Goal: Task Accomplishment & Management: Manage account settings

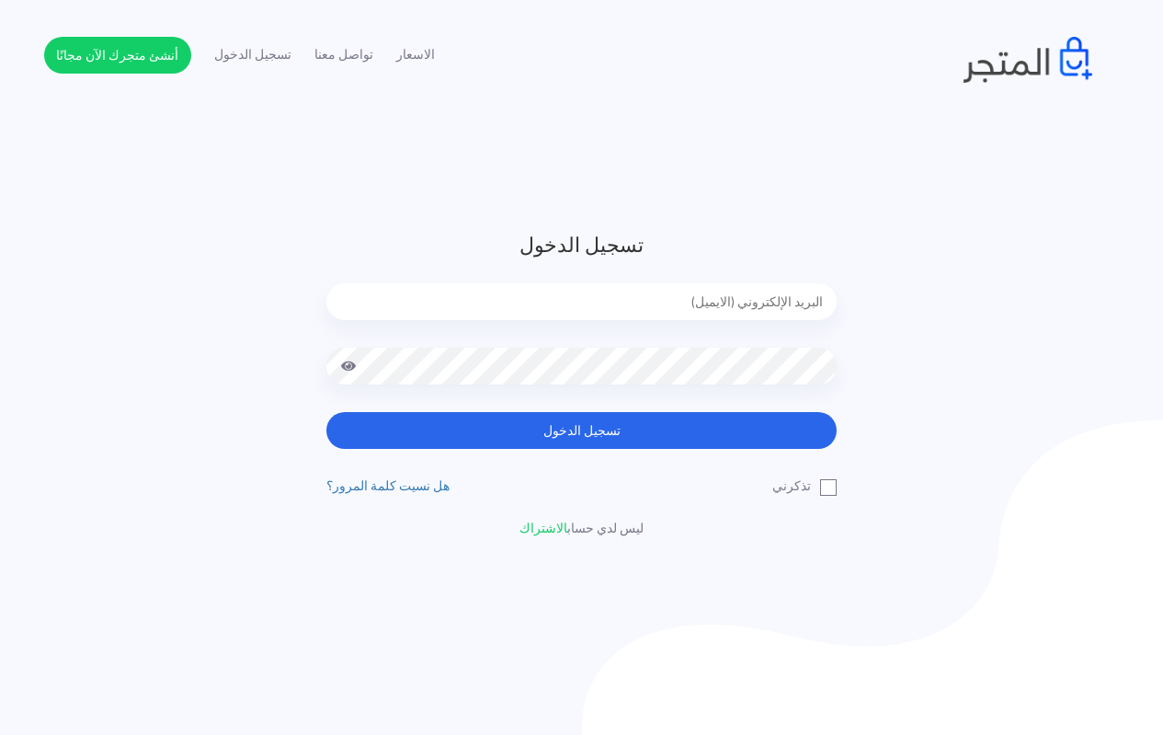
drag, startPoint x: 687, startPoint y: 309, endPoint x: 675, endPoint y: 324, distance: 19.0
click at [687, 309] on input "email" at bounding box center [581, 301] width 510 height 37
type input "techtonic4solutions@gmail.com"
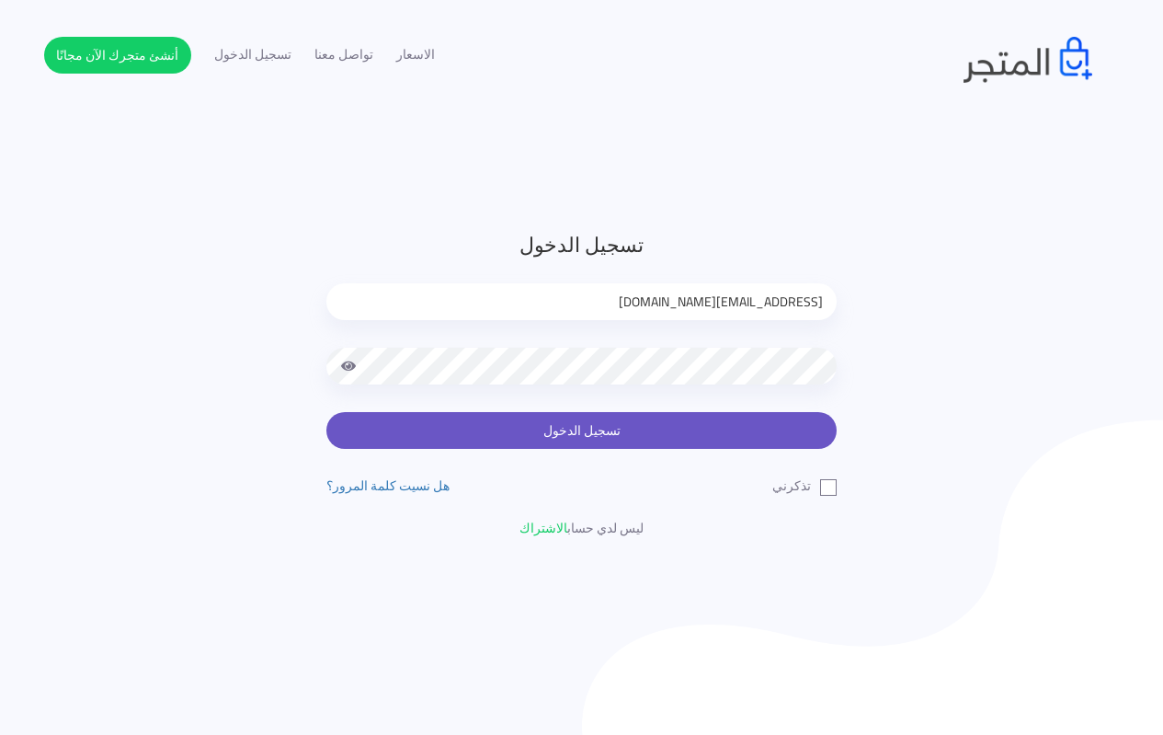
click at [592, 426] on button "تسجيل الدخول" at bounding box center [581, 430] width 510 height 37
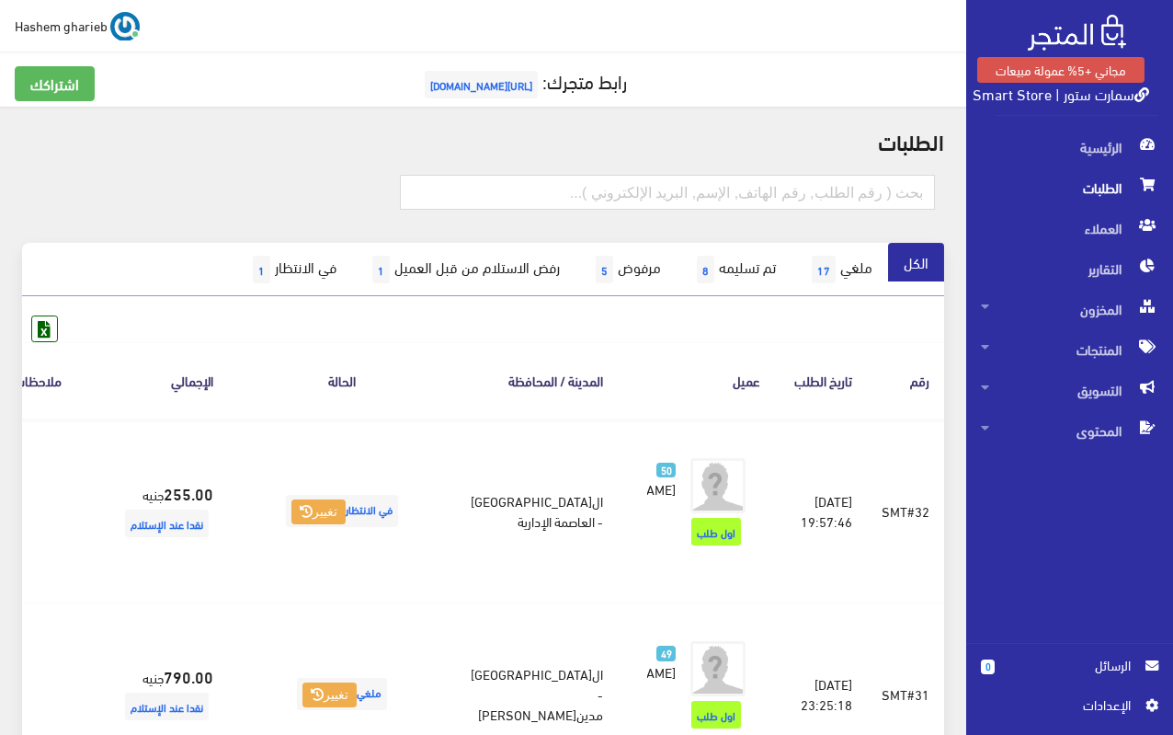
click at [1104, 190] on span "الطلبات" at bounding box center [1069, 187] width 177 height 40
click at [1105, 710] on span "اﻹعدادات" at bounding box center [1063, 704] width 134 height 20
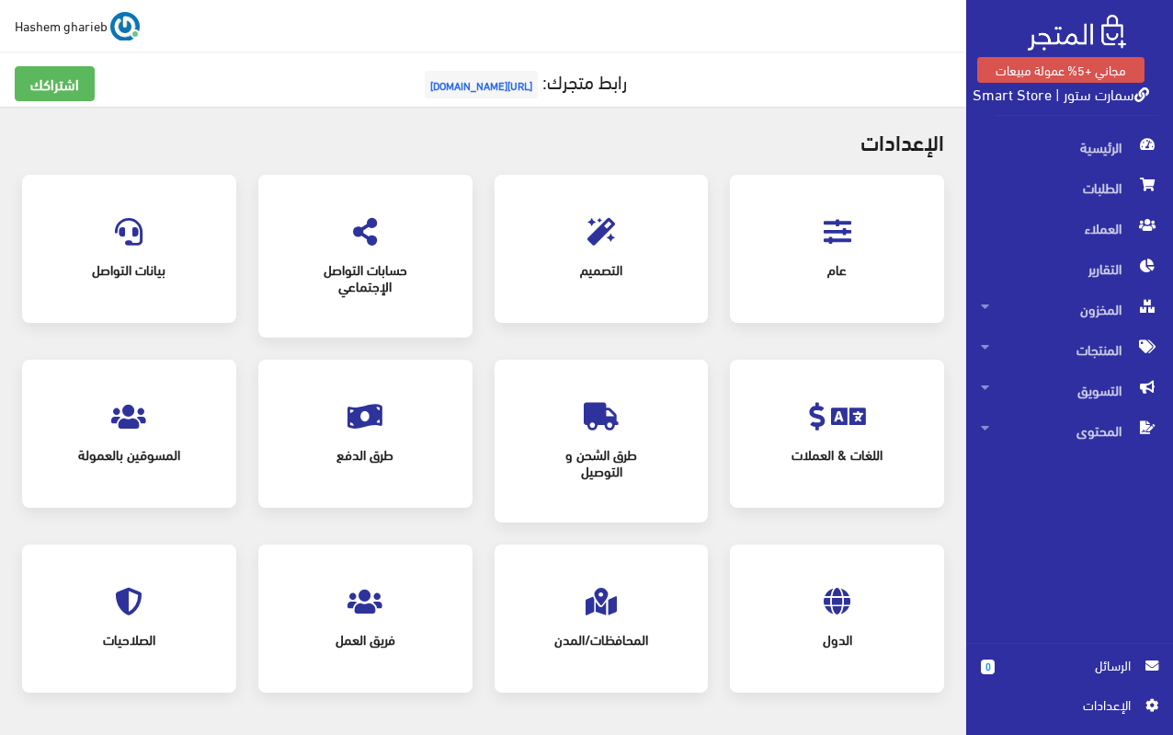
click at [603, 434] on div "طرق الشحن و التوصيل" at bounding box center [601, 441] width 177 height 126
click at [603, 420] on icon at bounding box center [601, 417] width 35 height 28
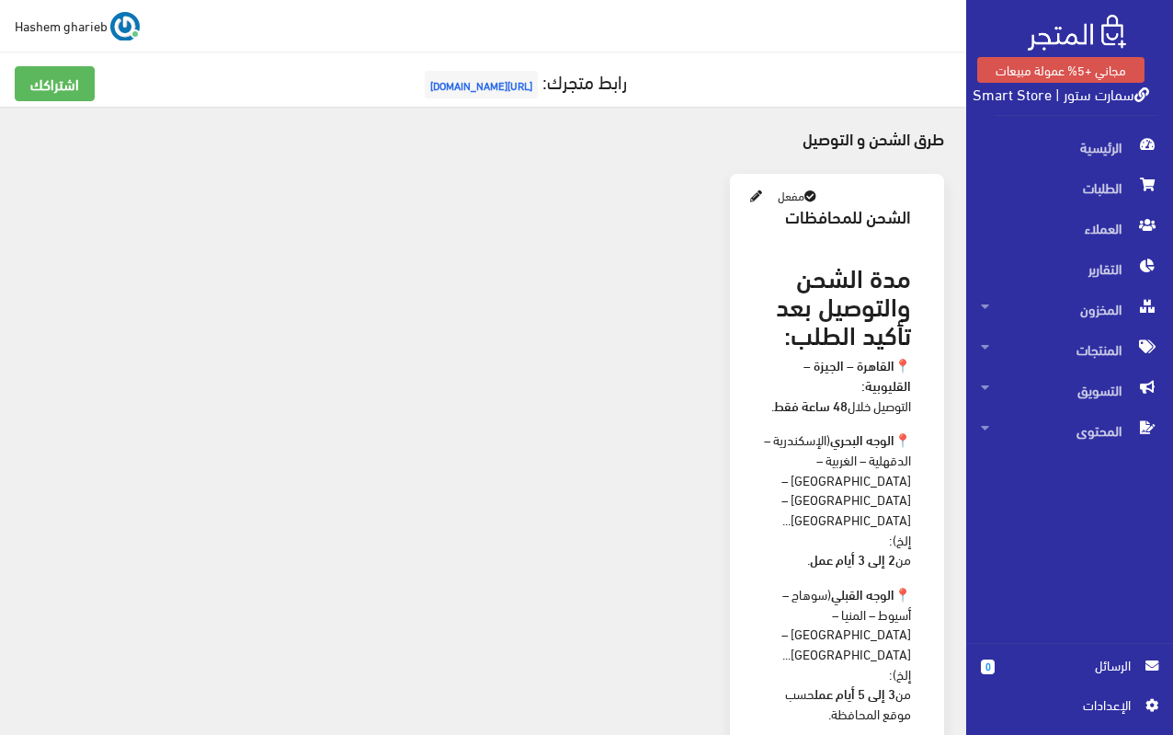
click at [749, 193] on link at bounding box center [757, 195] width 22 height 25
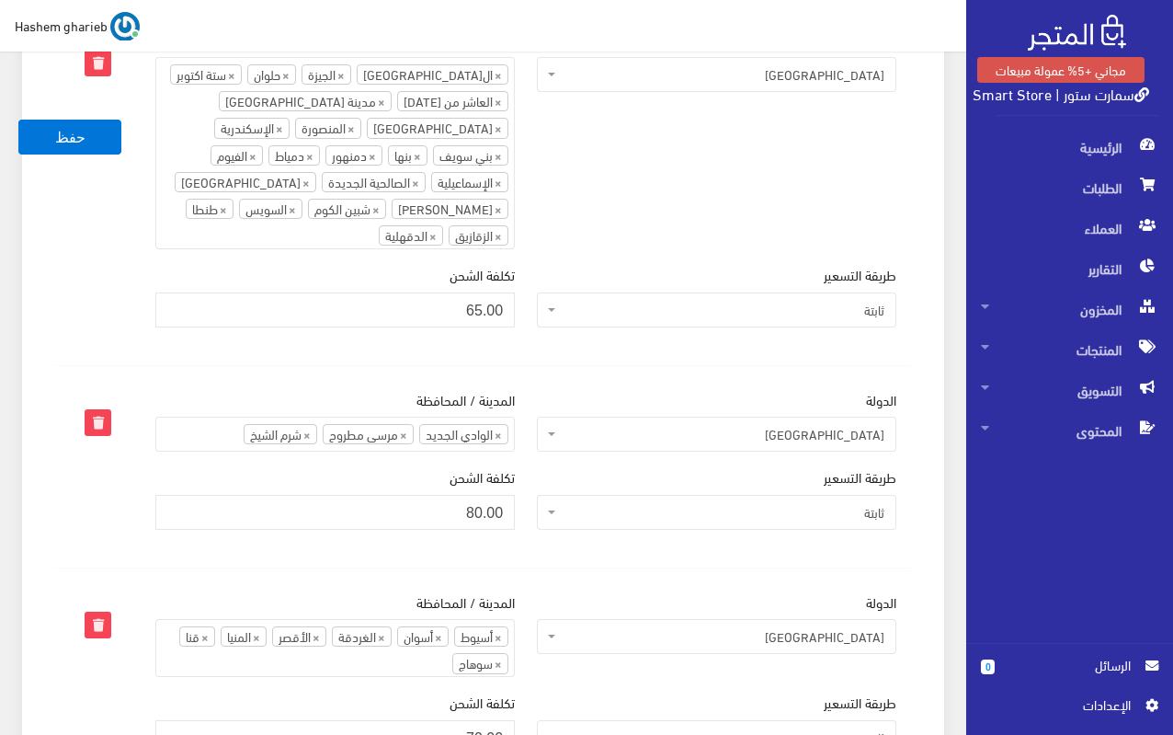
scroll to position [1104, 0]
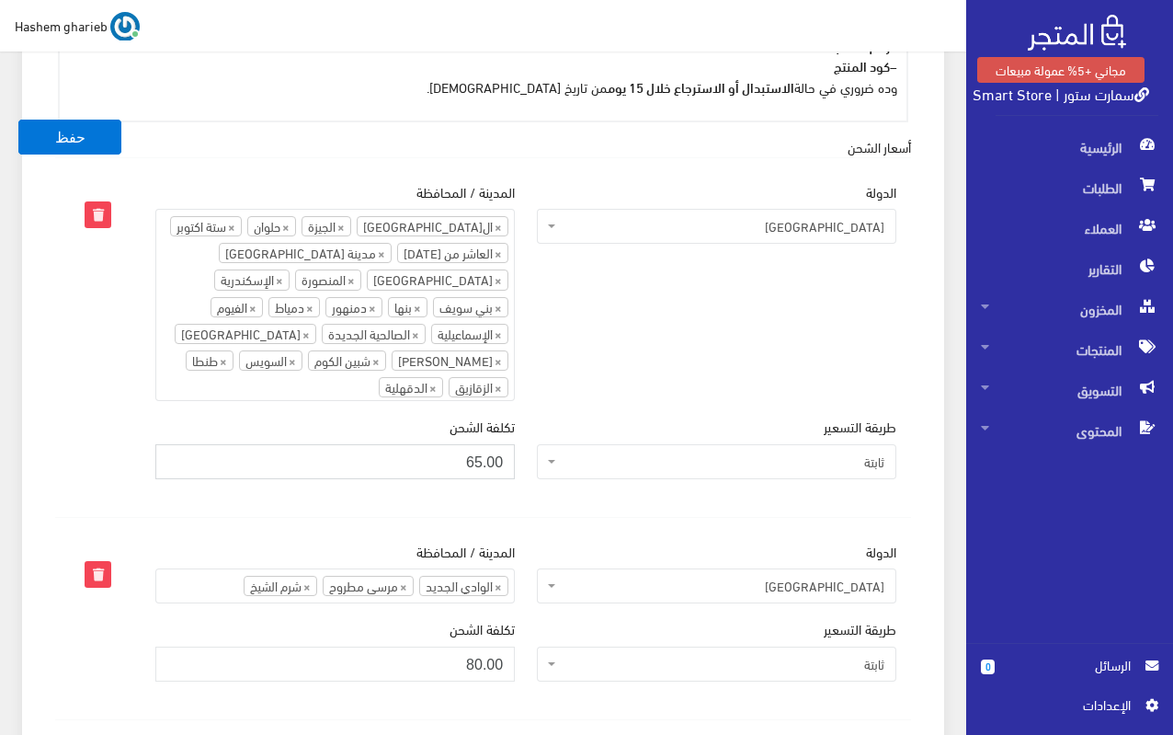
drag, startPoint x: 463, startPoint y: 429, endPoint x: 483, endPoint y: 440, distance: 23.0
click at [483, 444] on input "65.00" at bounding box center [335, 461] width 360 height 35
type input "70.00"
click at [577, 481] on td "الدولة كل الدول مصر مصر المدينة / المحافظة كل المدن القاهرة الجيزة حلوان ستة اك…" at bounding box center [526, 337] width 771 height 360
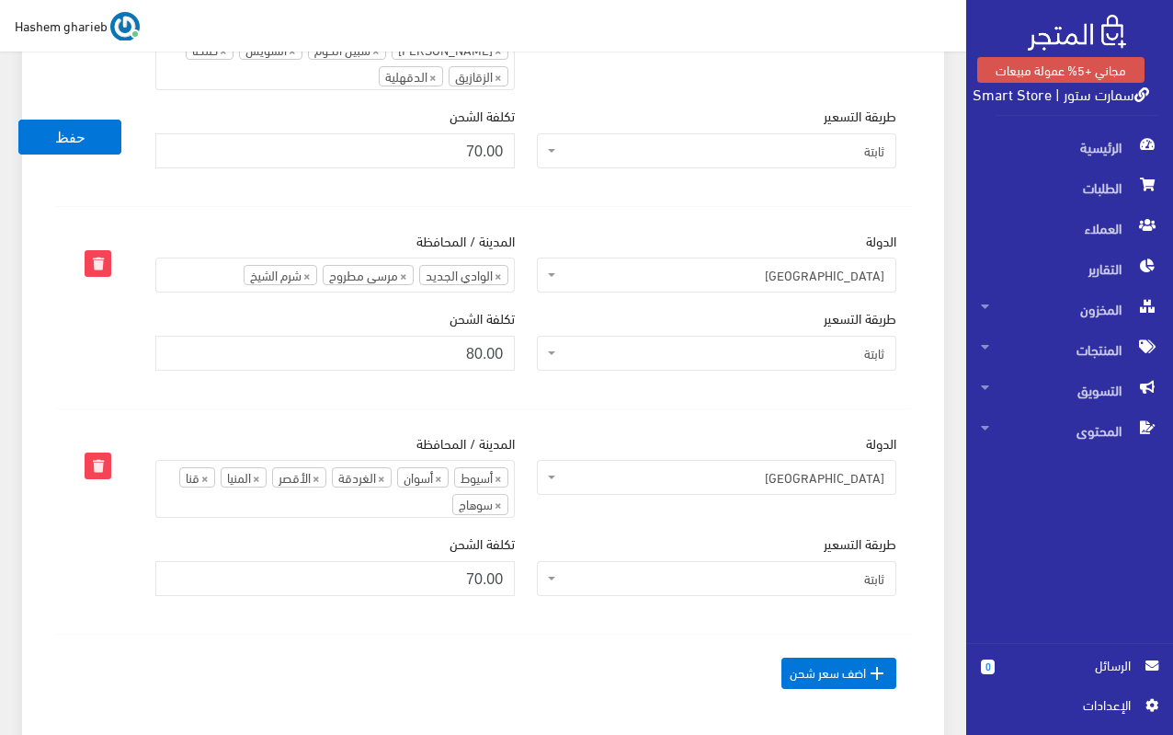
scroll to position [1471, 0]
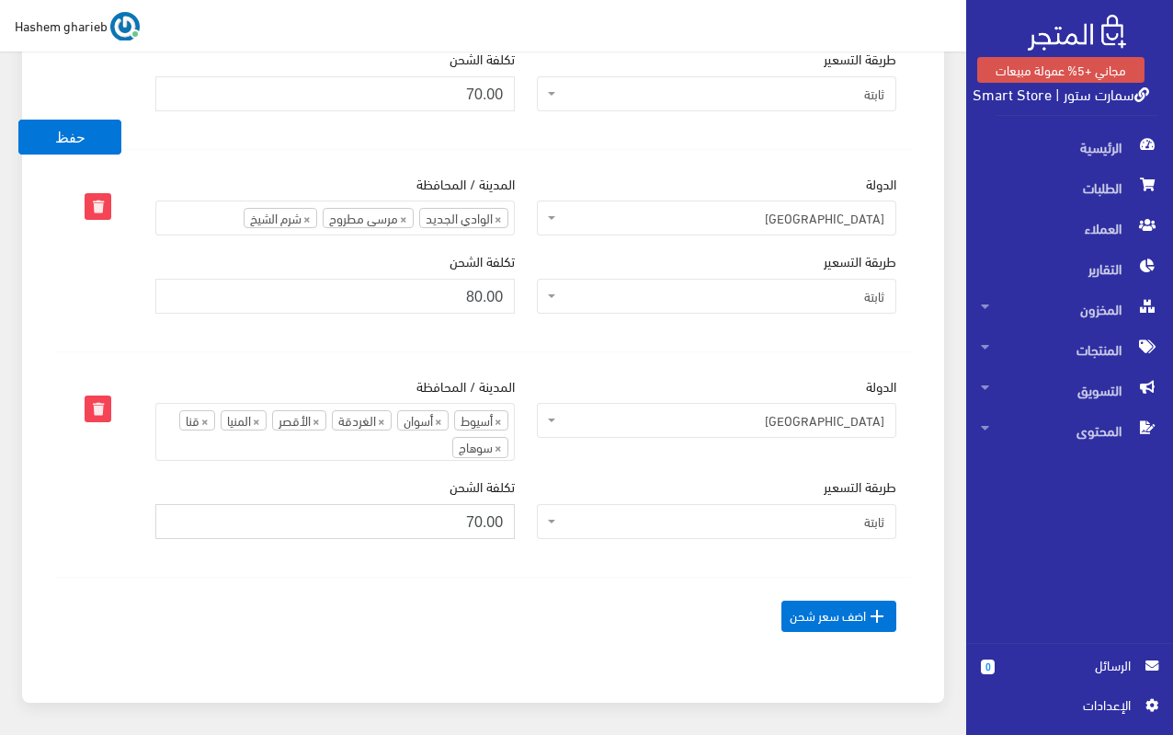
drag, startPoint x: 480, startPoint y: 491, endPoint x: 465, endPoint y: 491, distance: 14.7
click at [465, 504] on input "70.00" at bounding box center [335, 521] width 360 height 35
type input "80.00"
click at [563, 546] on td "الدولة كل الدول مصر مصر المدينة / المحافظة كل المدن القاهرة الجيزة حلوان ستة اك…" at bounding box center [526, 463] width 771 height 225
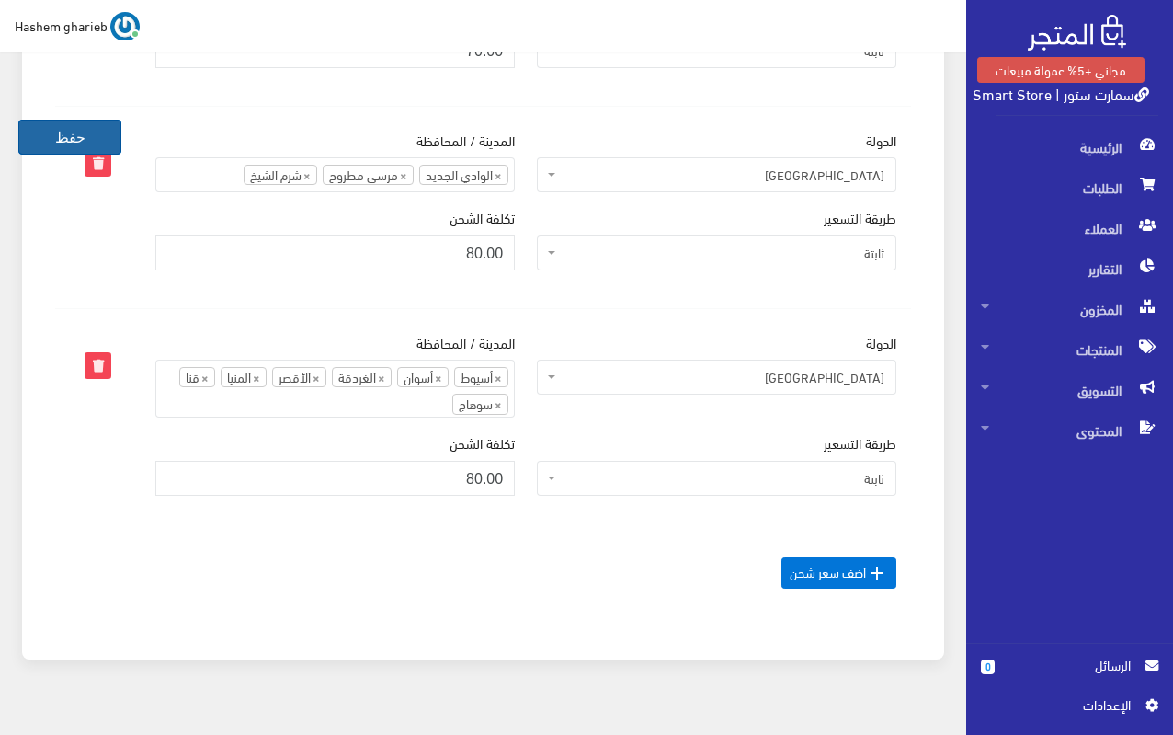
click at [70, 135] on button "حفظ" at bounding box center [69, 137] width 103 height 35
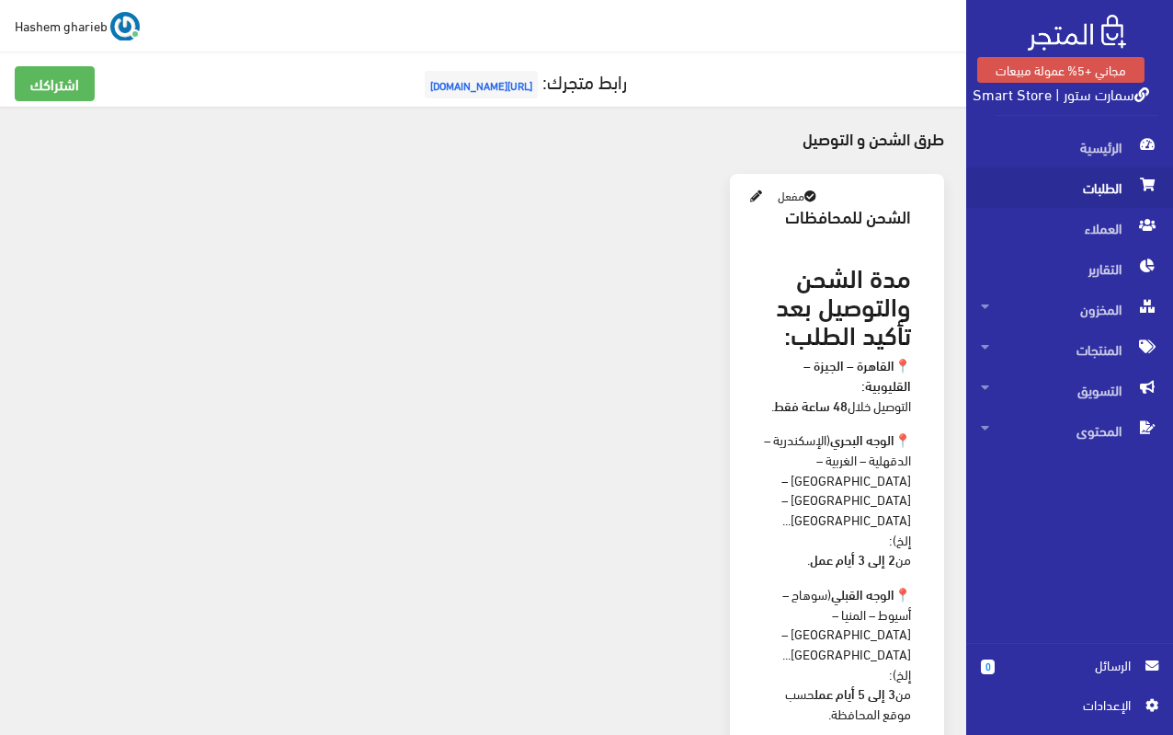
click at [1074, 187] on span "الطلبات" at bounding box center [1069, 187] width 177 height 40
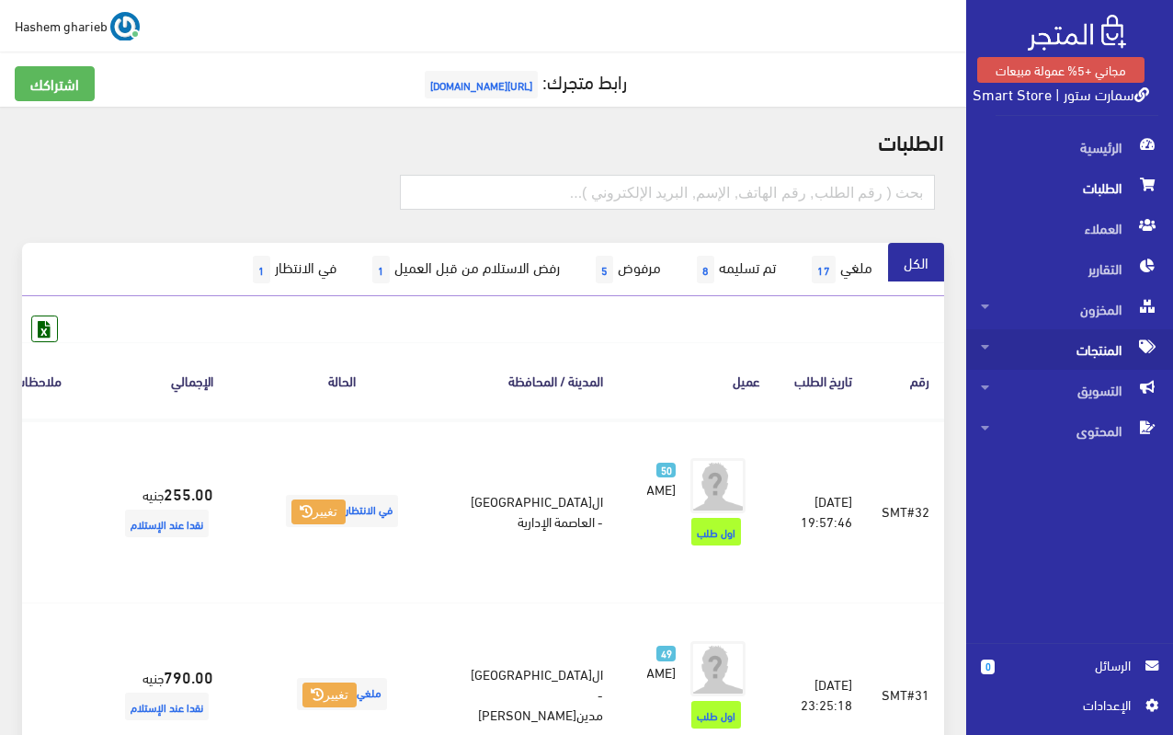
click at [1102, 347] on span "المنتجات" at bounding box center [1069, 349] width 177 height 40
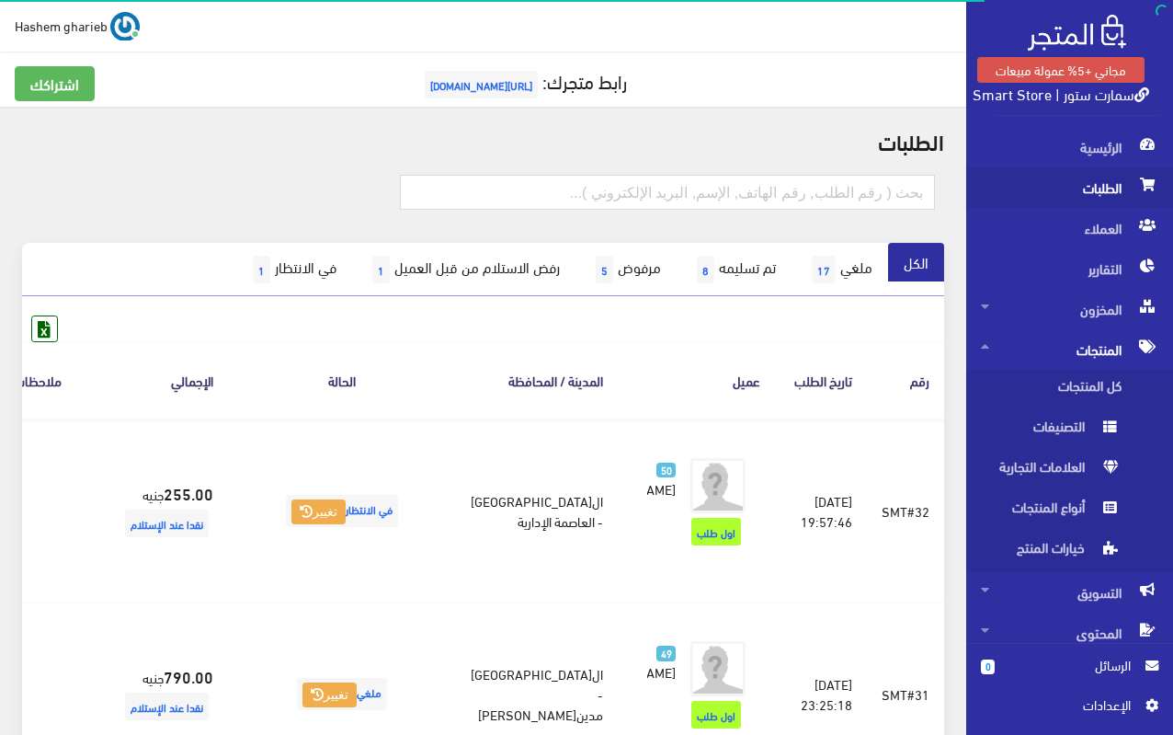
click at [1105, 186] on span "الطلبات" at bounding box center [1069, 187] width 177 height 40
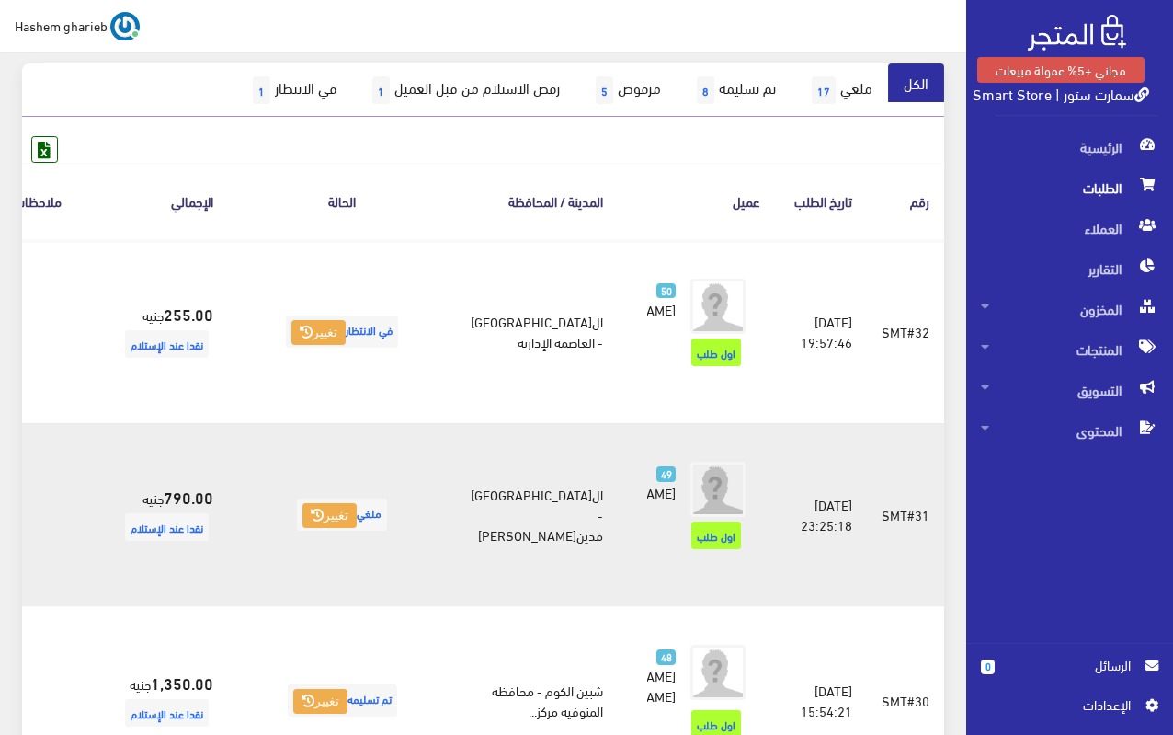
scroll to position [184, 0]
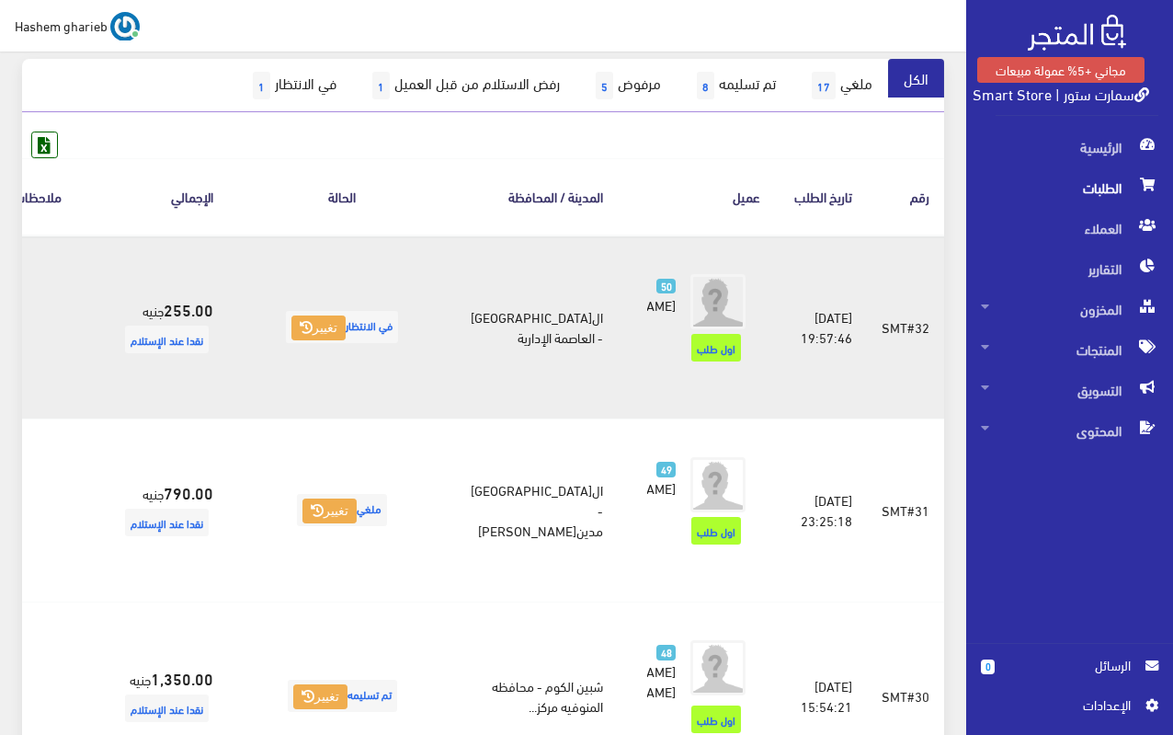
click at [228, 395] on td "255.00 جنيه نقدا عند الإستلام" at bounding box center [167, 327] width 122 height 184
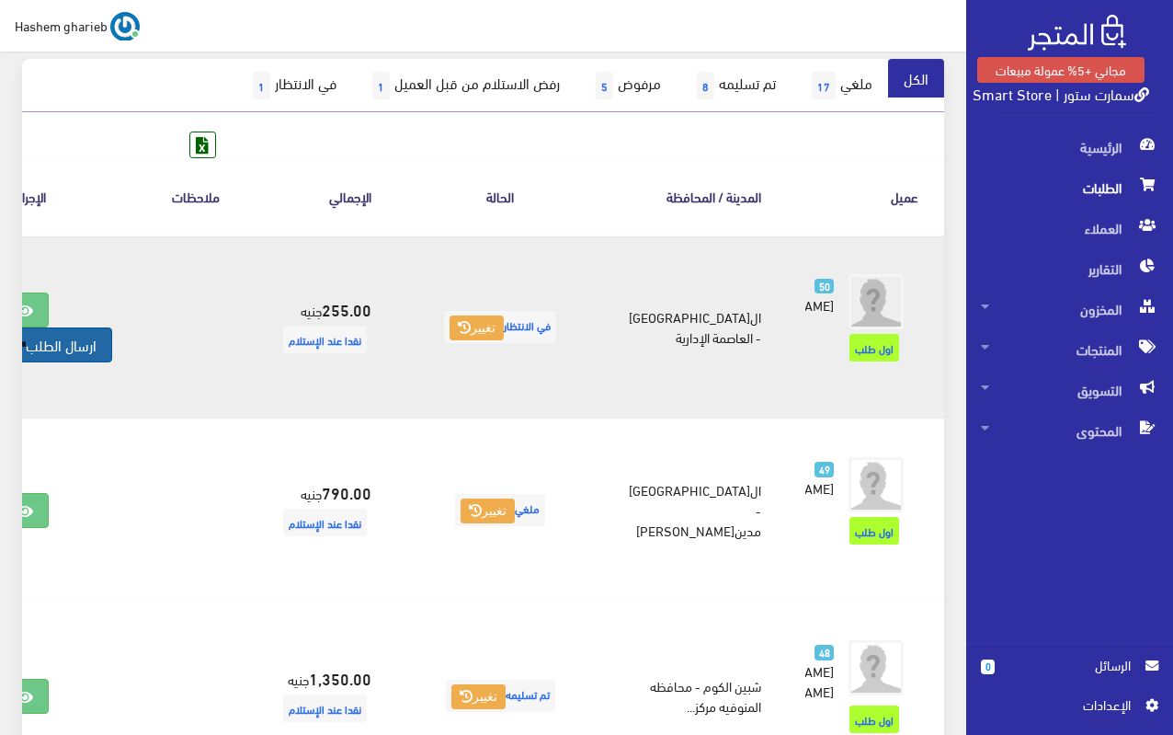
scroll to position [0, -168]
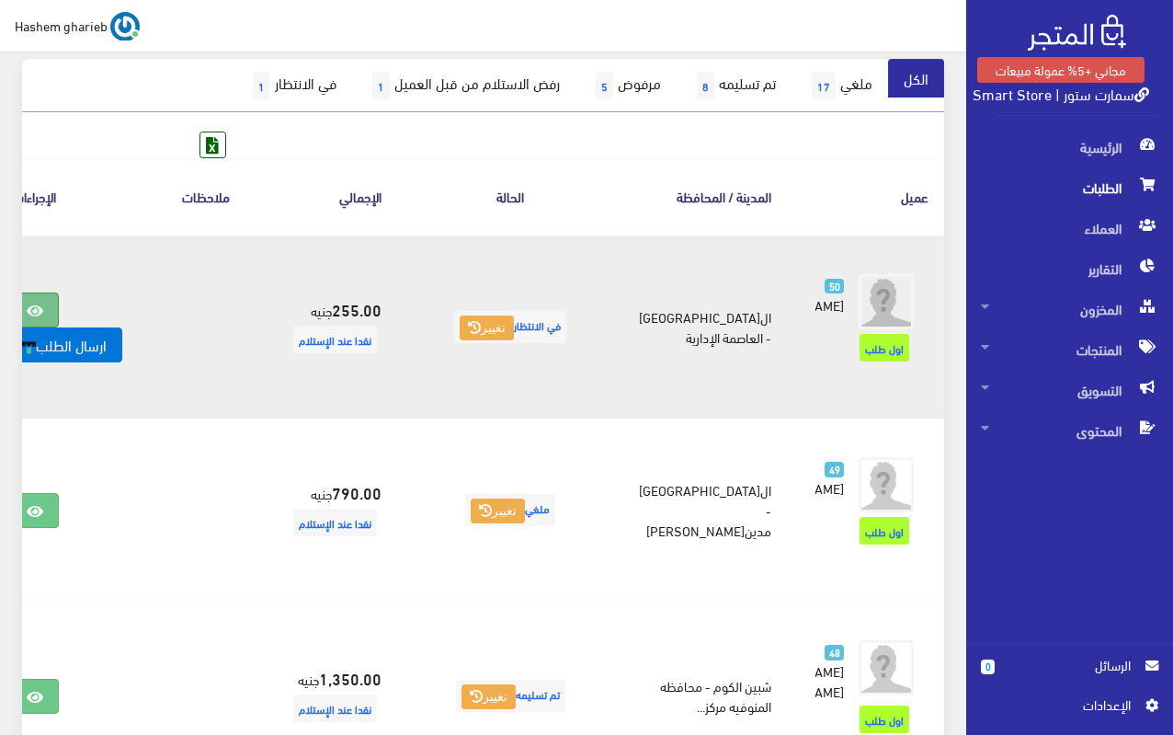
click at [43, 318] on icon at bounding box center [35, 310] width 17 height 15
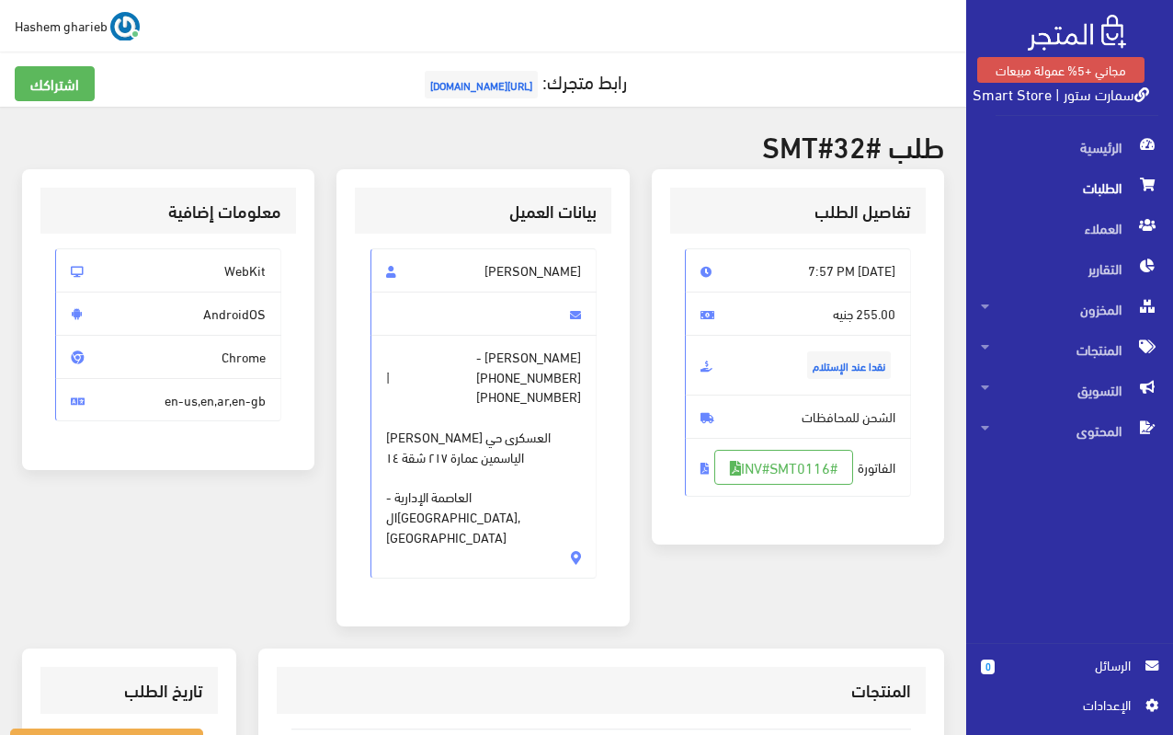
scroll to position [460, 0]
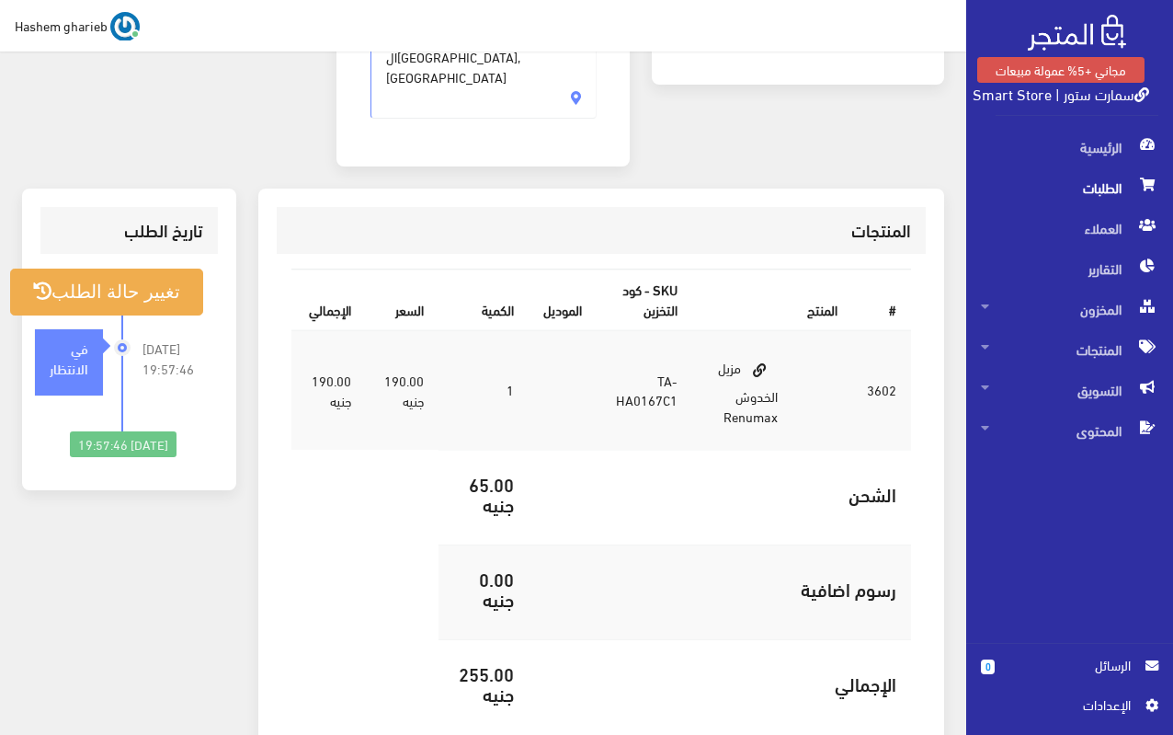
drag, startPoint x: 736, startPoint y: 306, endPoint x: 726, endPoint y: 356, distance: 50.7
click at [726, 356] on td "مزيل الخدوش Renumax" at bounding box center [742, 390] width 100 height 120
copy td "مزيل الخدوش Renumax"
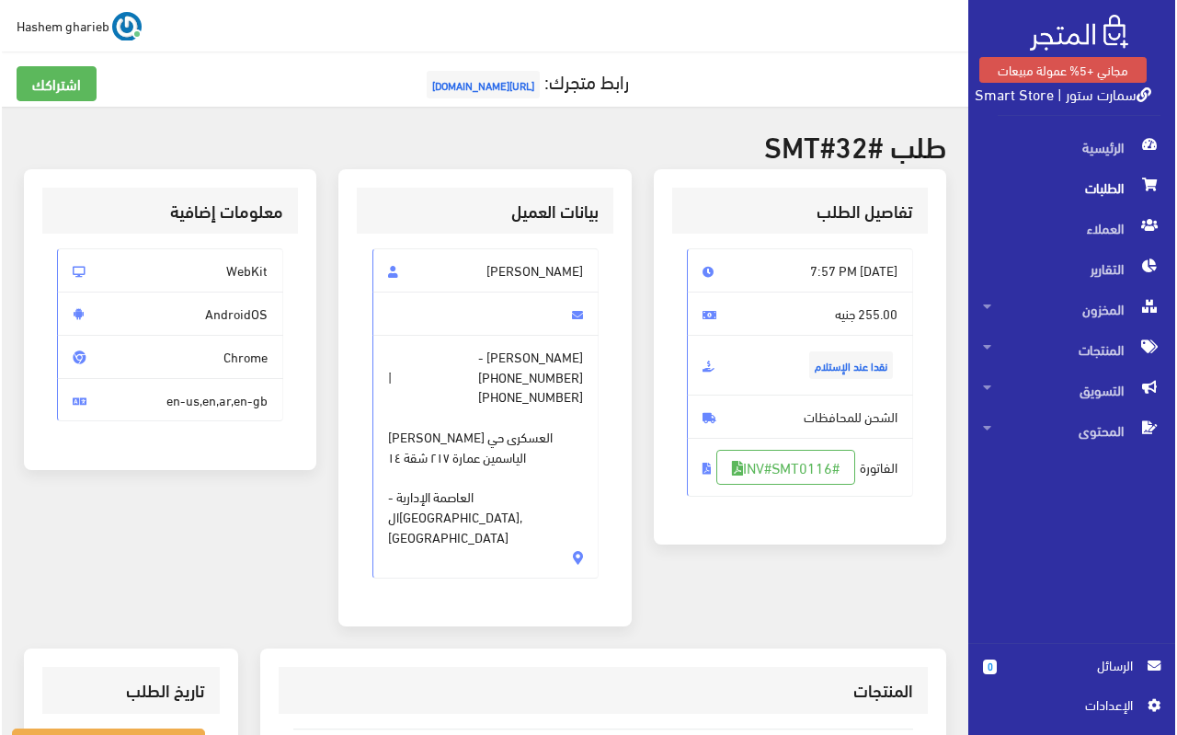
scroll to position [550, 0]
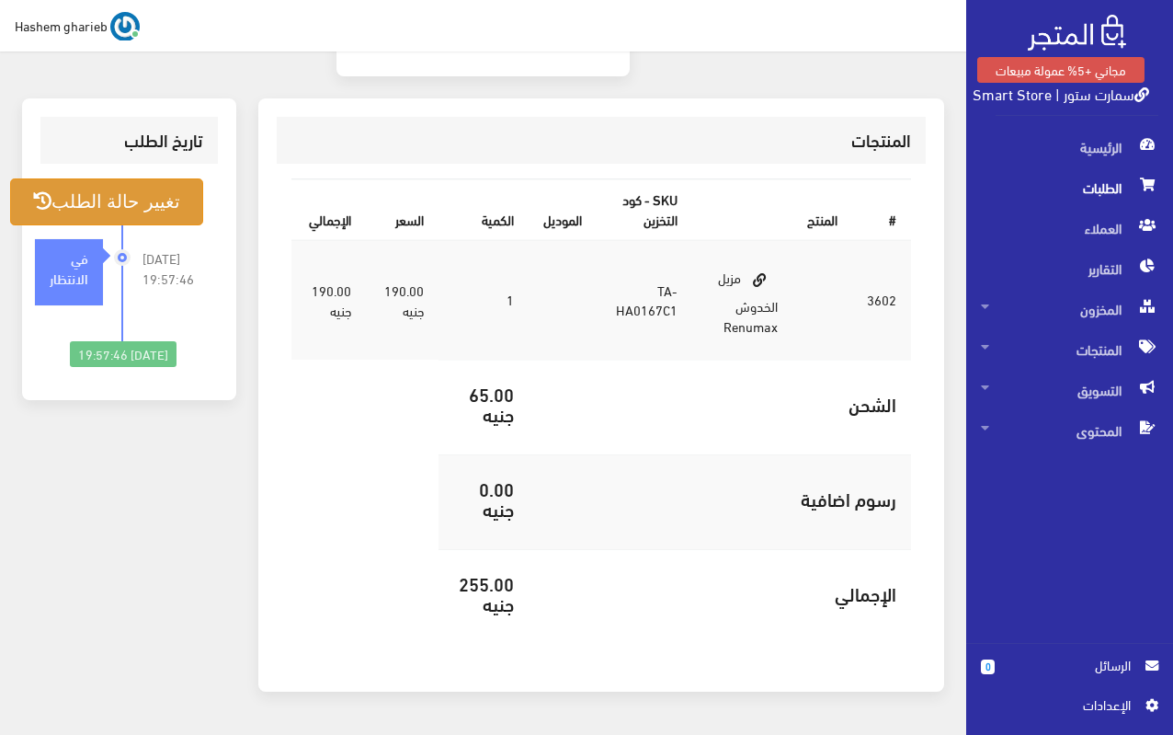
click at [100, 178] on button "تغيير حالة الطلب" at bounding box center [106, 201] width 193 height 47
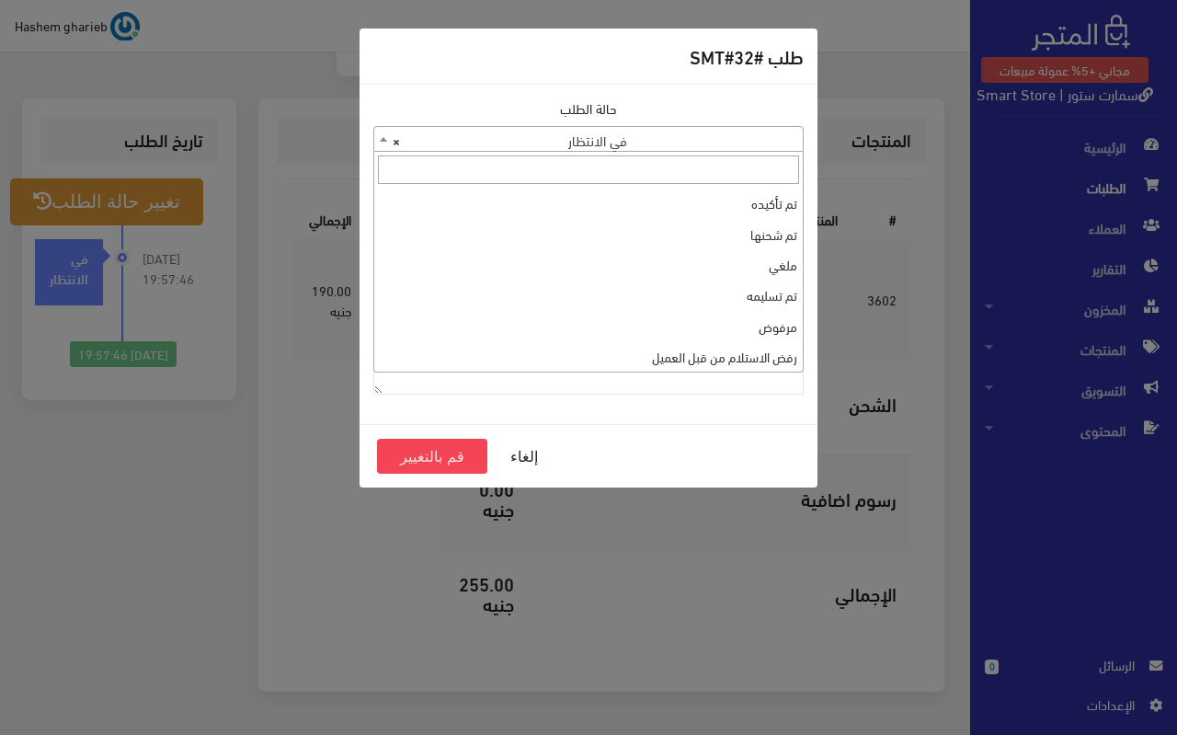
click at [592, 143] on span "× في الانتظار" at bounding box center [588, 140] width 429 height 26
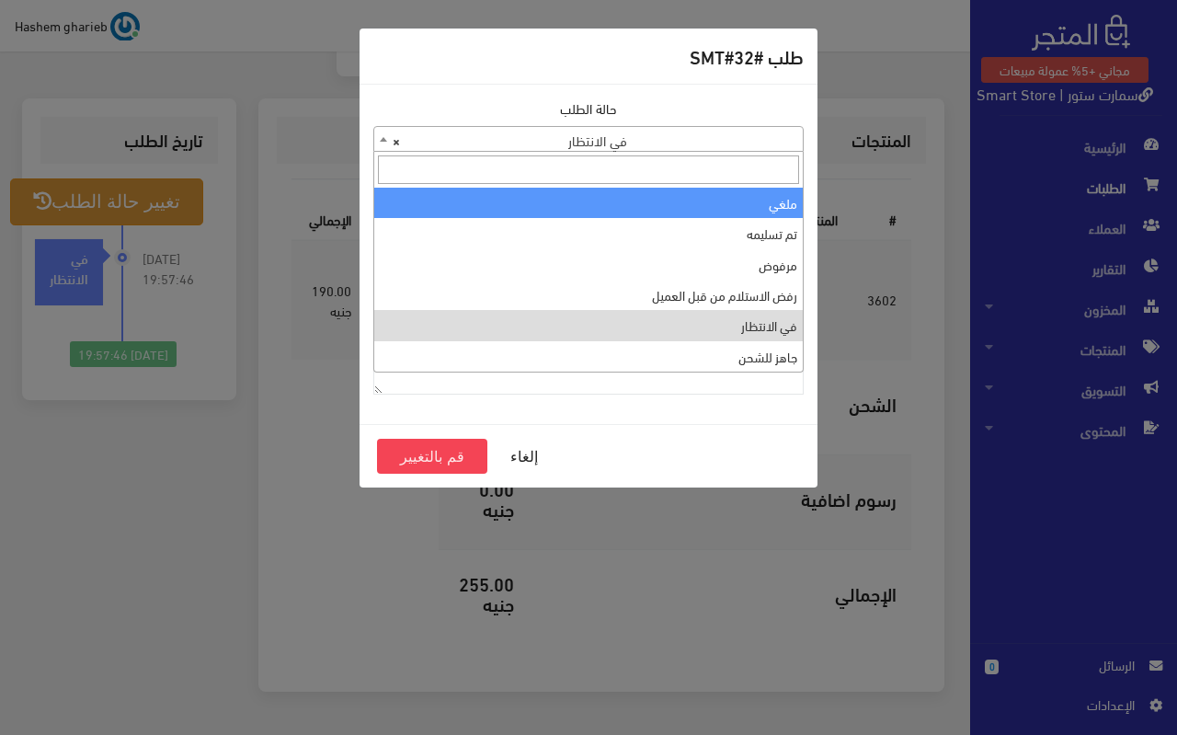
select select "3"
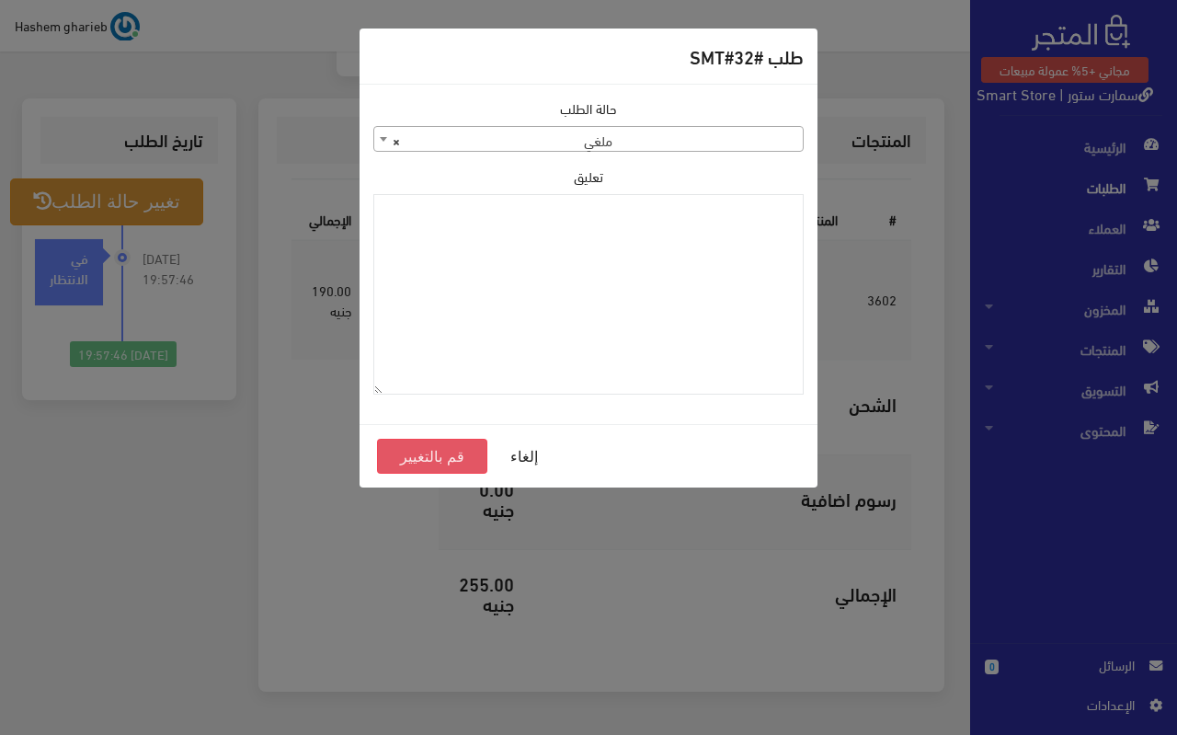
click at [436, 441] on button "قم بالتغيير" at bounding box center [432, 456] width 110 height 35
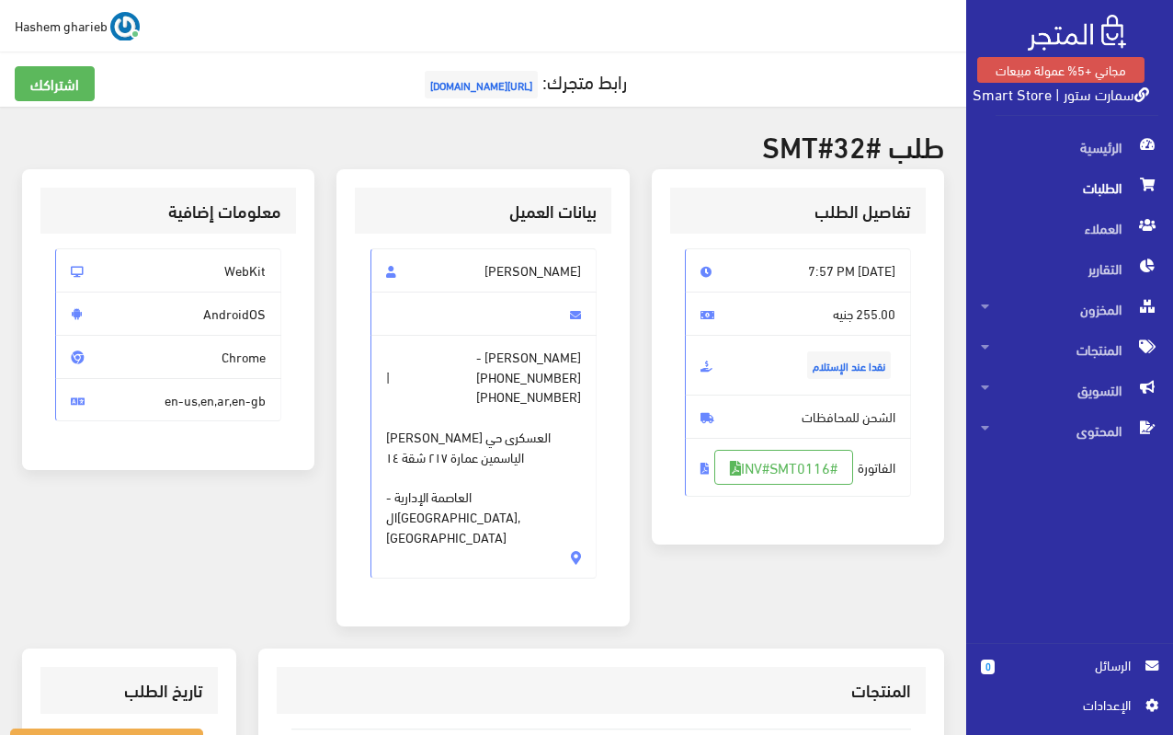
click at [1111, 171] on span "الطلبات" at bounding box center [1069, 187] width 177 height 40
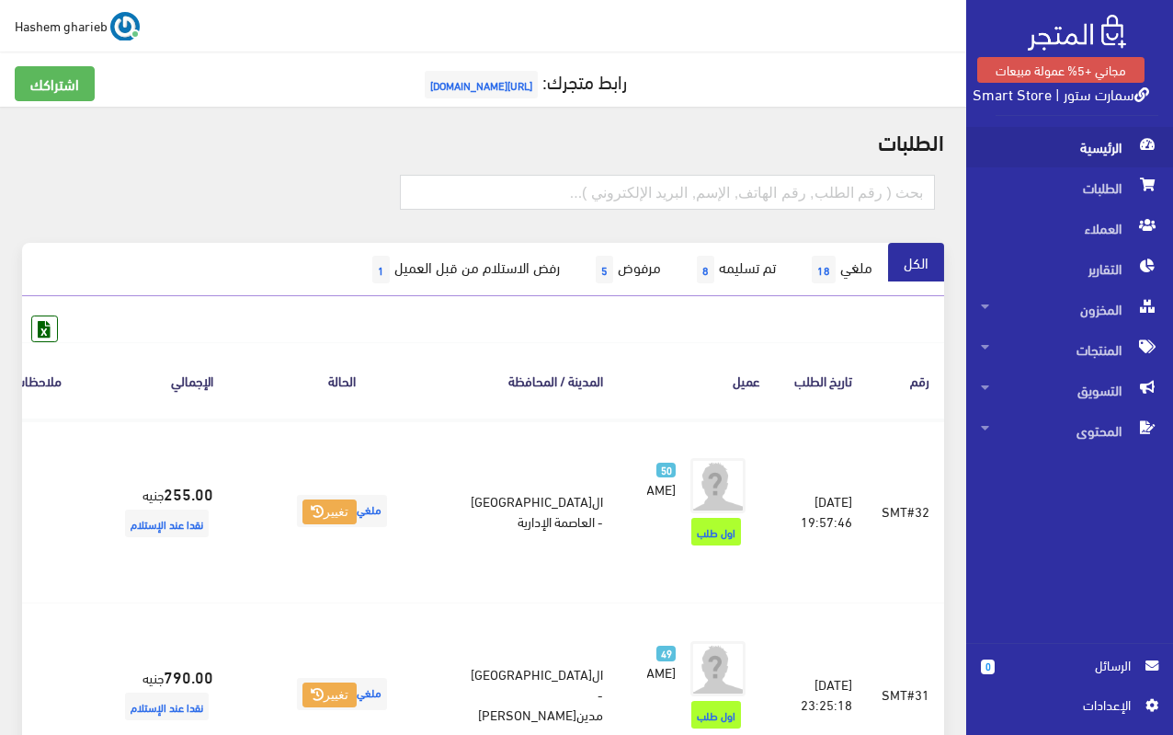
click at [1094, 149] on span "الرئيسية" at bounding box center [1069, 147] width 177 height 40
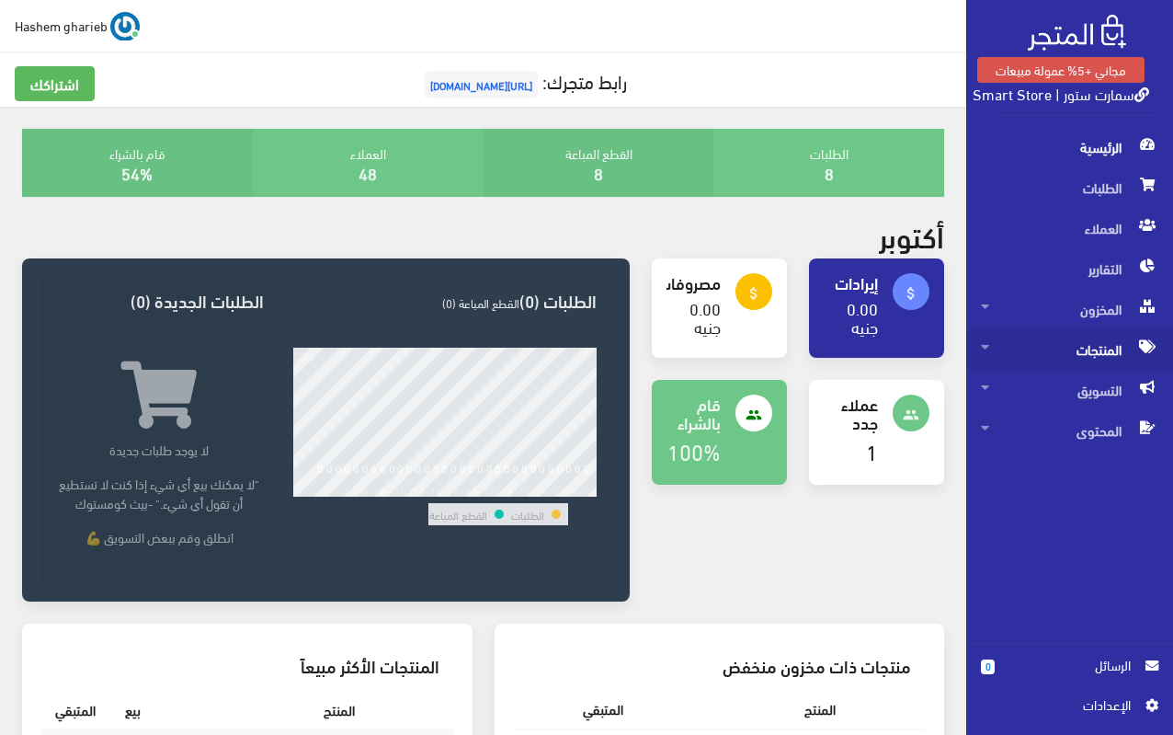
click at [1091, 352] on span "المنتجات" at bounding box center [1069, 349] width 177 height 40
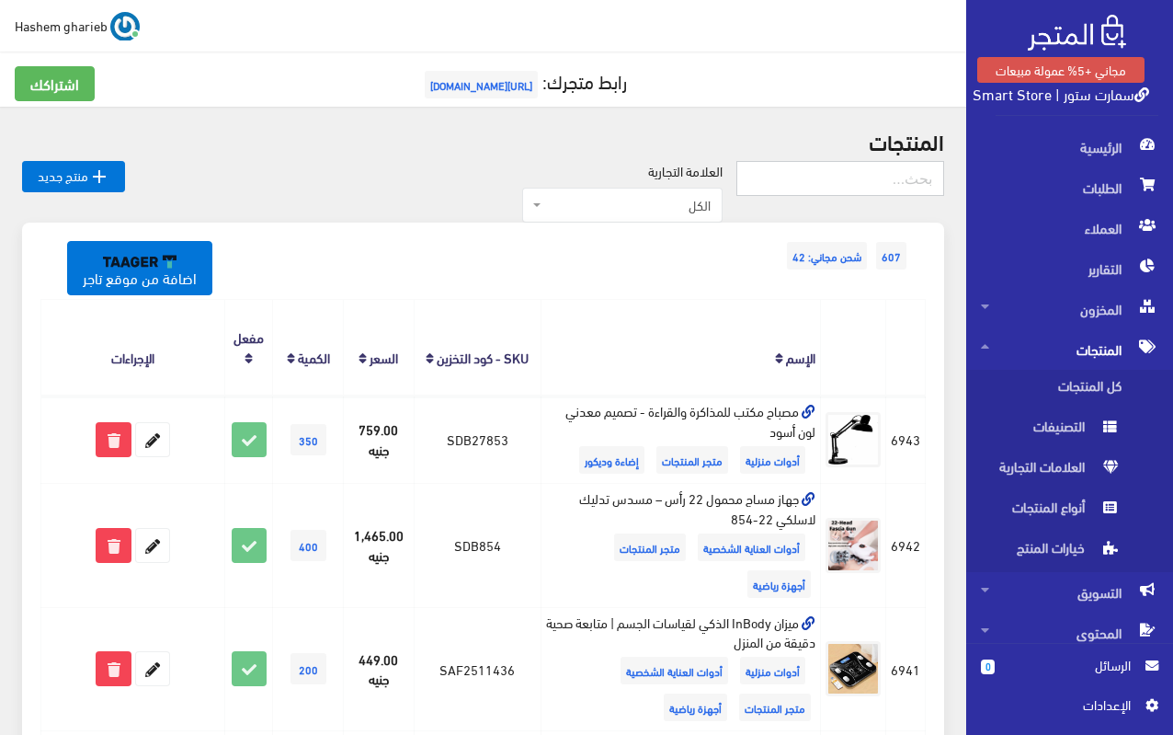
click at [841, 177] on input "text" at bounding box center [841, 178] width 208 height 35
paste input "مزيل الخدوش Renumax"
type input "مزيل الخدوش Renumax"
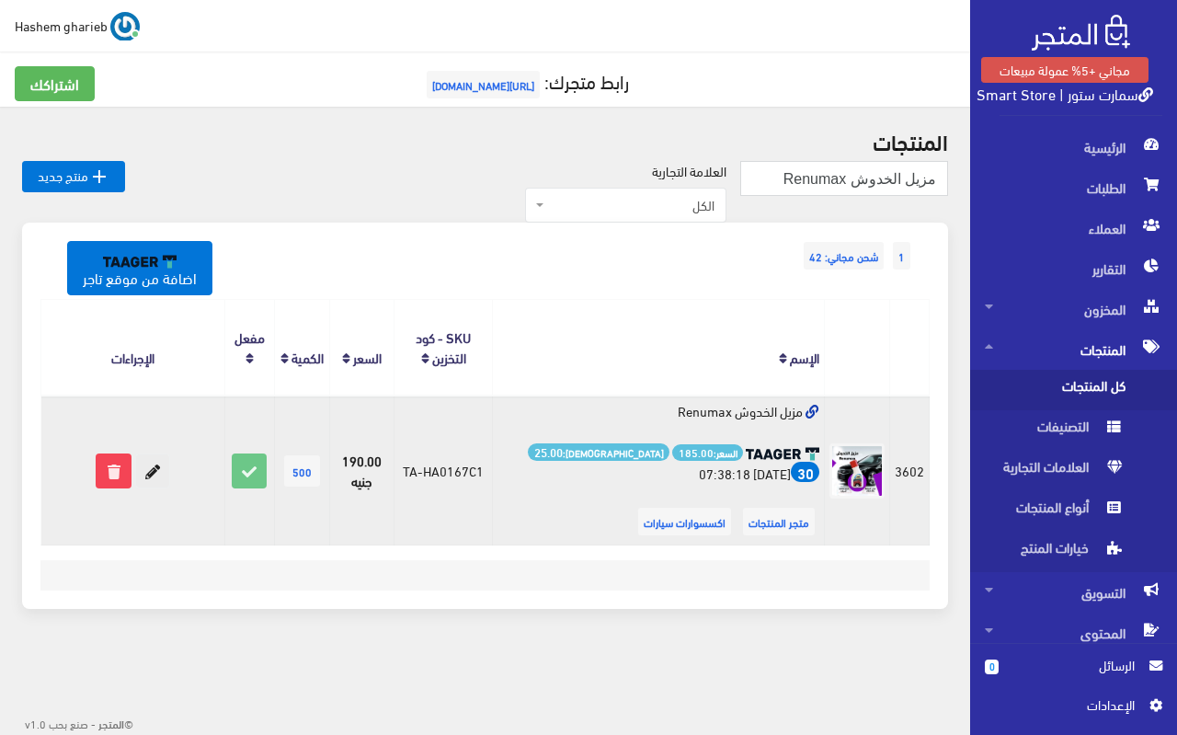
click at [155, 474] on icon at bounding box center [152, 470] width 33 height 33
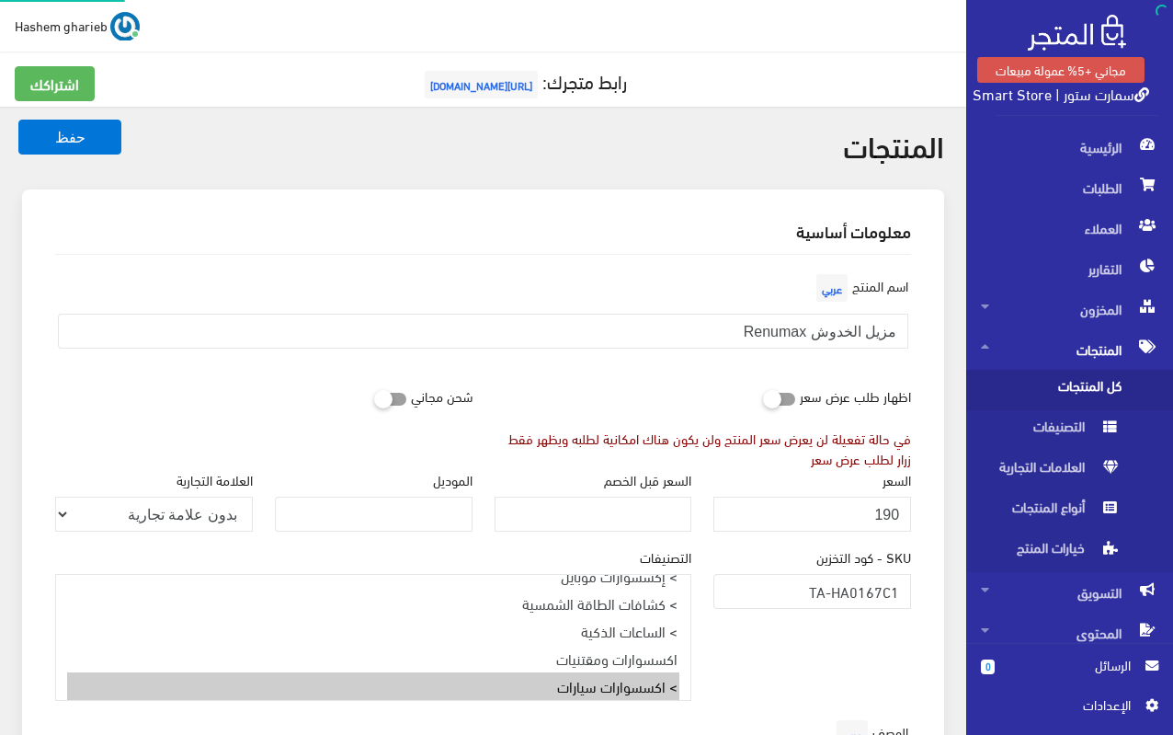
select select "31"
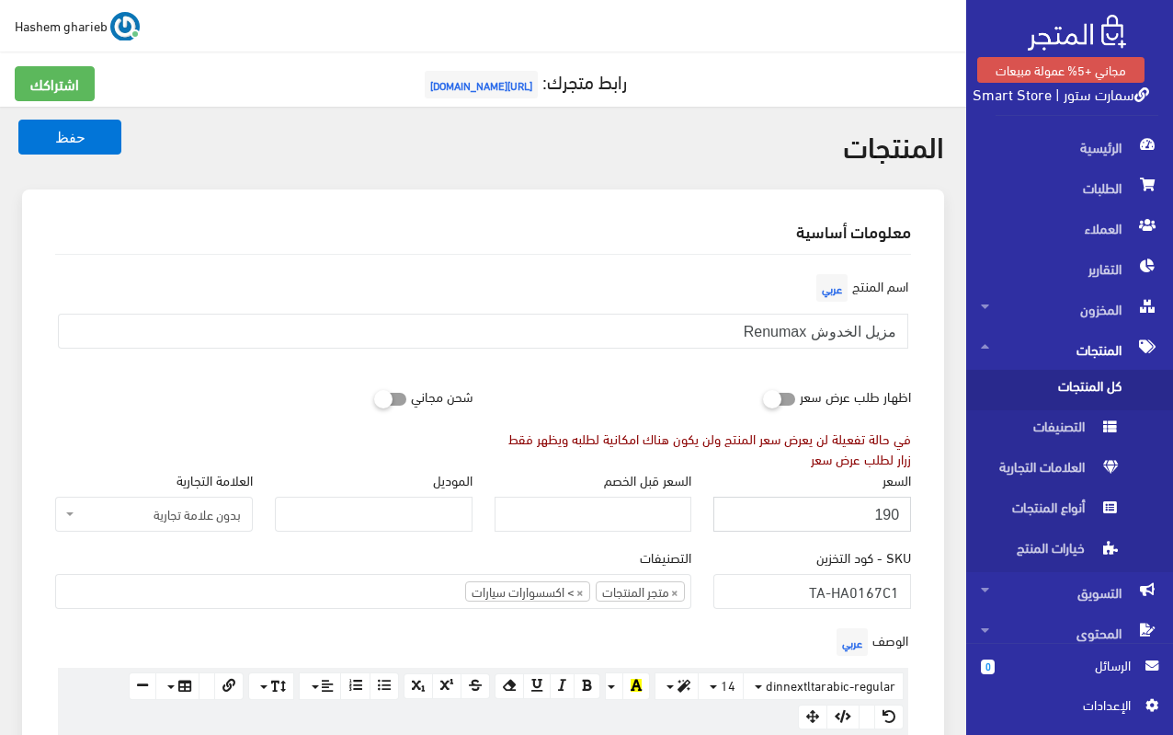
drag, startPoint x: 826, startPoint y: 513, endPoint x: 935, endPoint y: 511, distance: 109.4
type input "235"
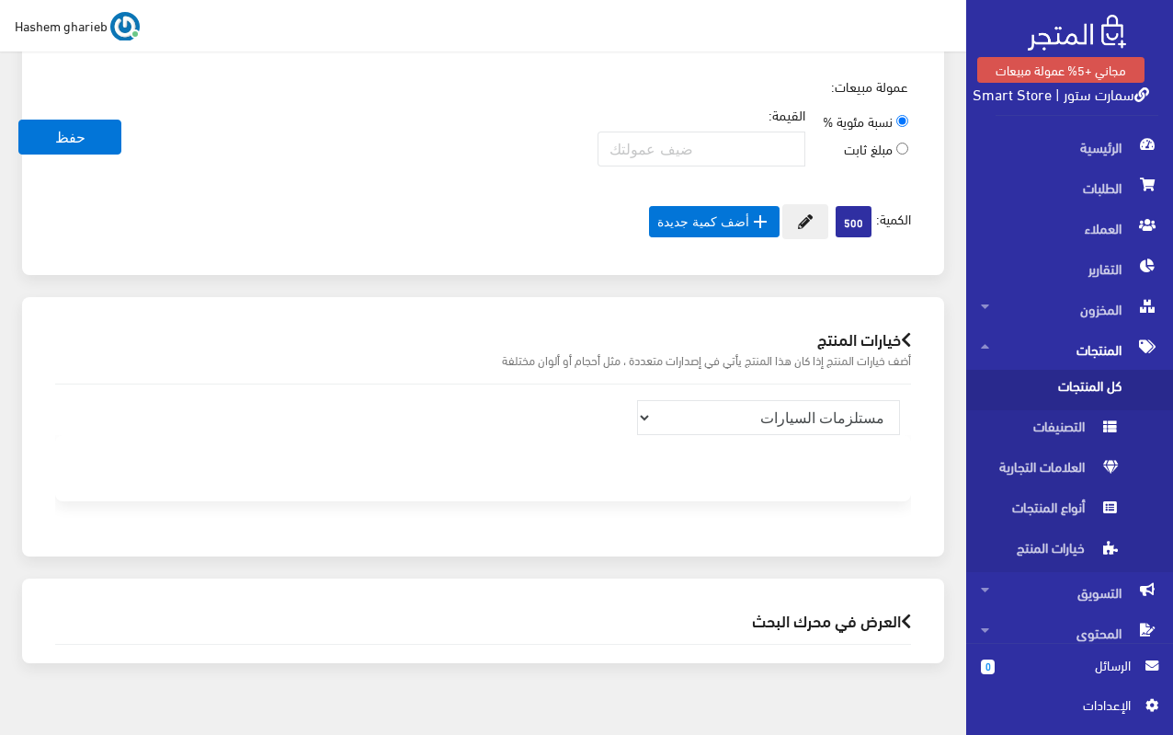
scroll to position [1547, 0]
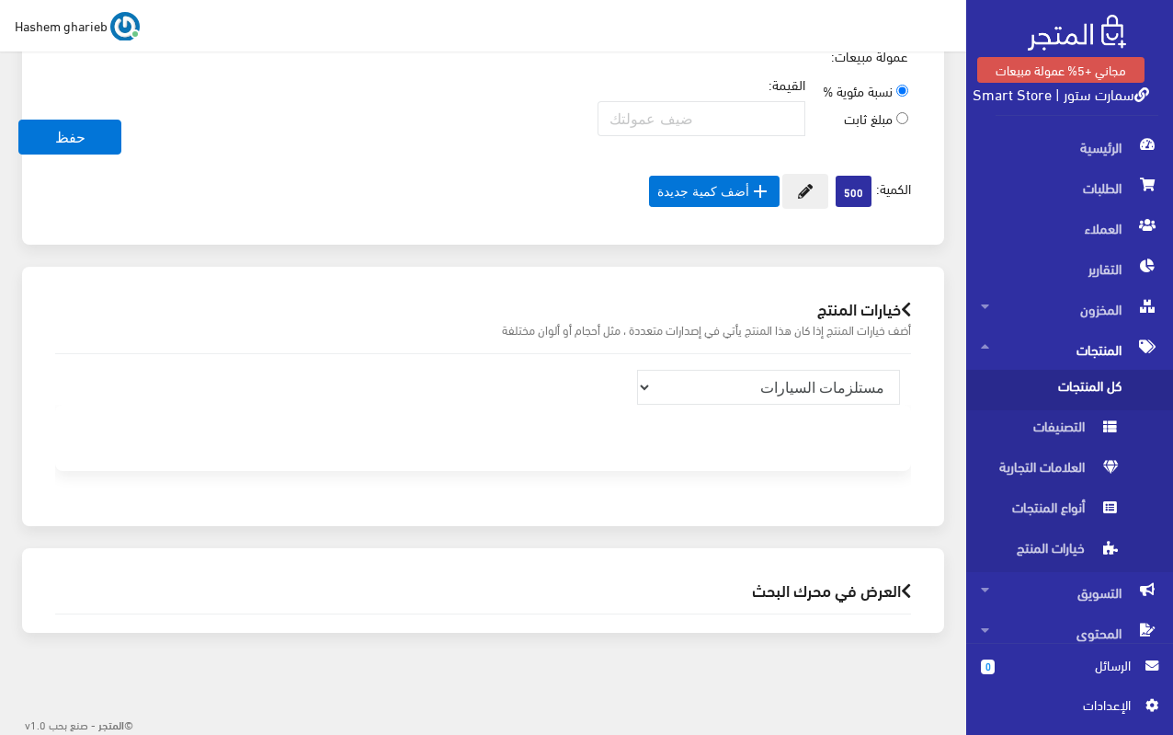
click at [865, 594] on h2 "العرض في محرك البحث" at bounding box center [483, 589] width 856 height 17
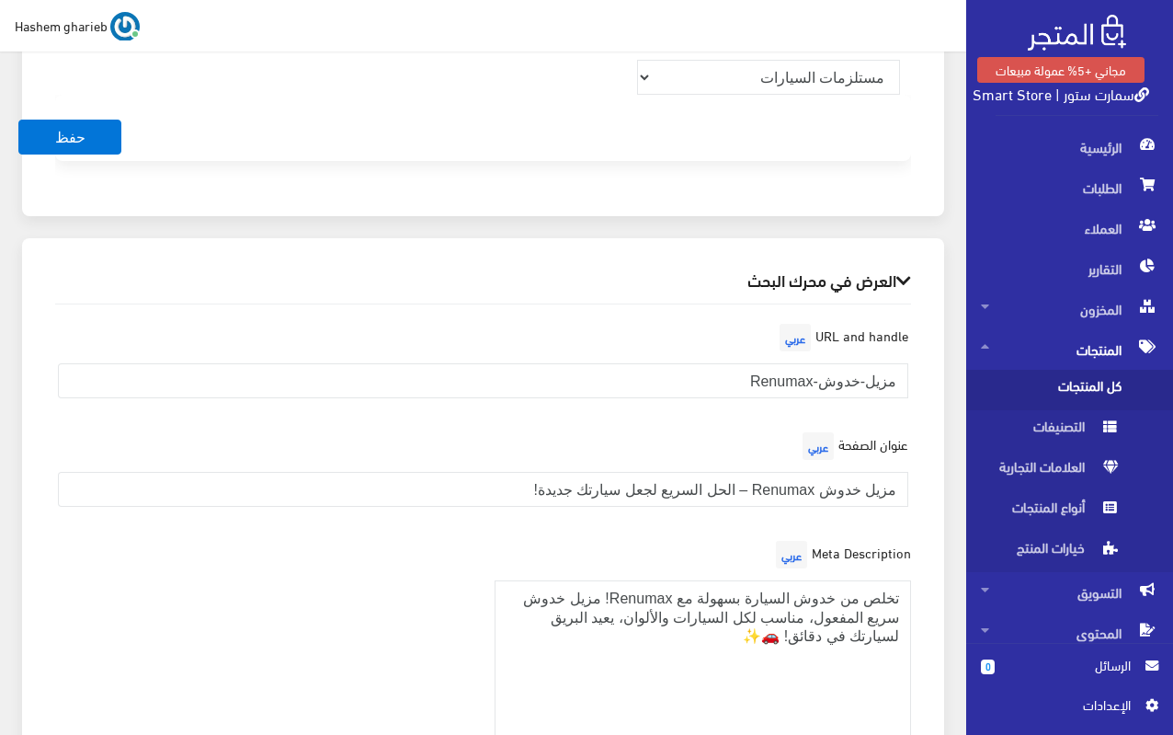
scroll to position [2162, 0]
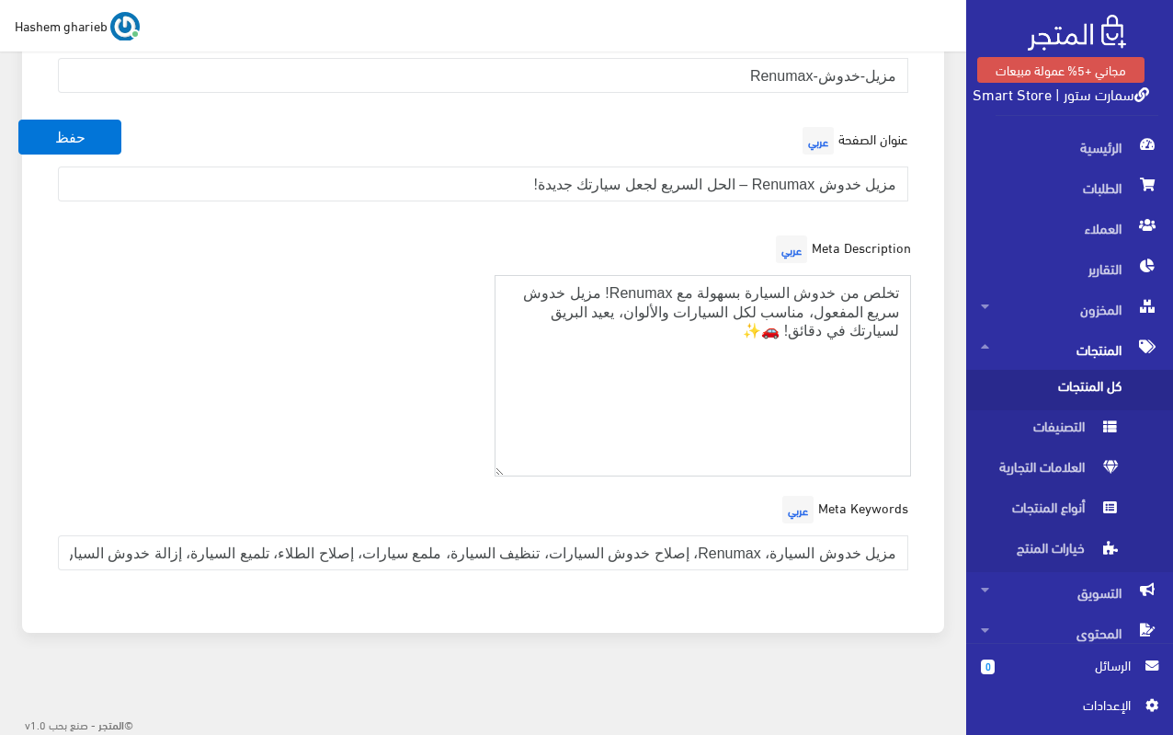
drag, startPoint x: 745, startPoint y: 339, endPoint x: 778, endPoint y: 337, distance: 33.2
click at [778, 337] on textarea "تخلص من خدوش السيارة بسهولة مع Renumax! مزيل خدوش سريع المفعول، مناسب لكل السيا…" at bounding box center [704, 375] width 418 height 201
type textarea "تخلص من خدوش السيارة بسهولة مع Renumax! مزيل خدوش سريع المفعول، مناسب لكل السيا…"
click at [210, 382] on div "Meta Description عربي تخلص من خدوش السيارة بسهولة مع Renumax! مزيل خدوش سريع ال…" at bounding box center [483, 361] width 878 height 260
click at [88, 139] on button "حفظ" at bounding box center [69, 137] width 103 height 35
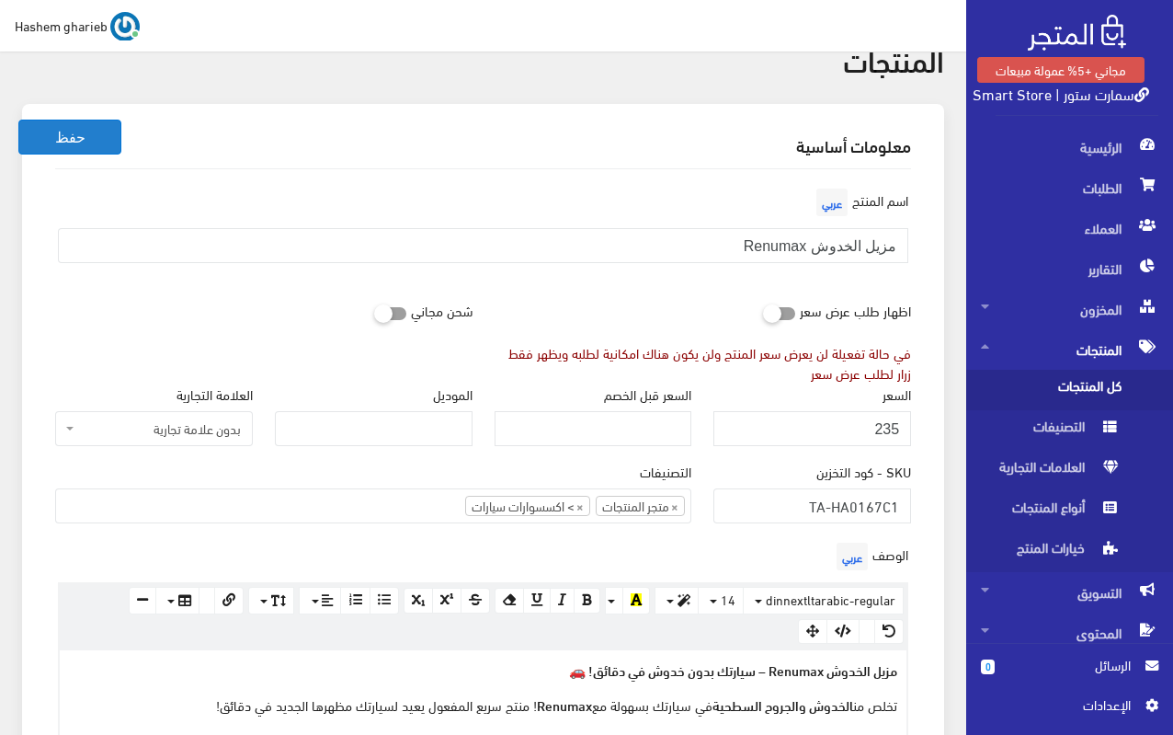
scroll to position [0, 0]
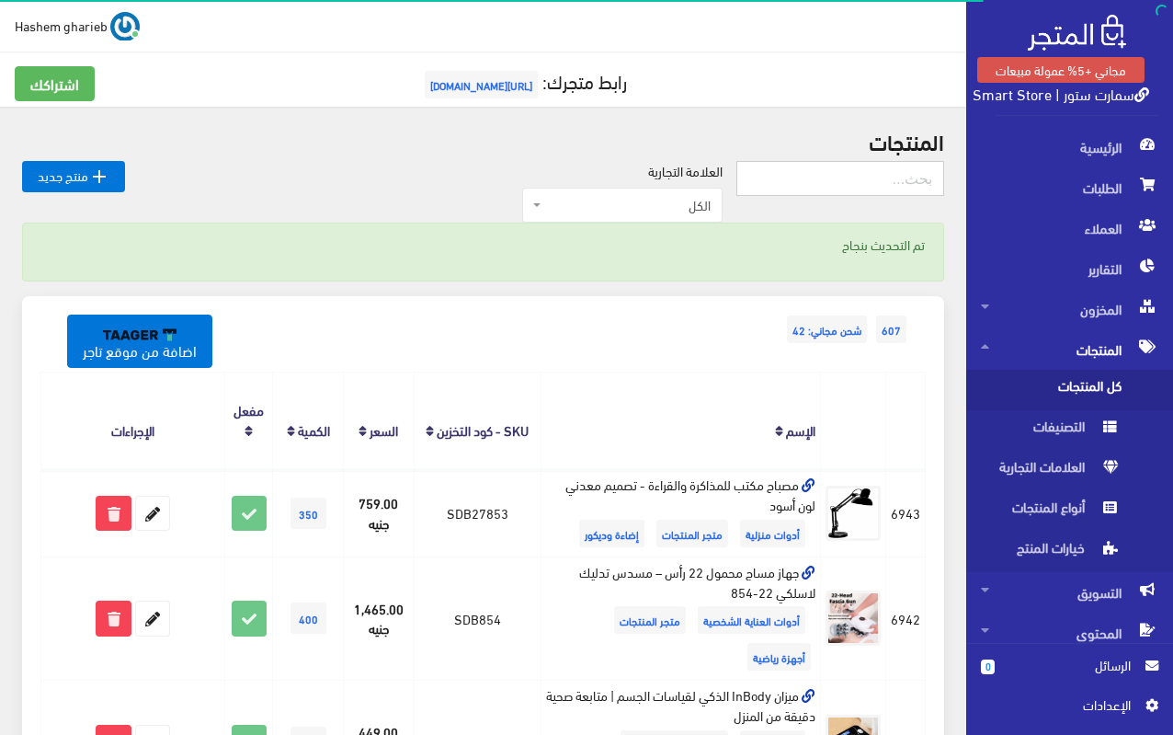
click at [880, 161] on input "text" at bounding box center [841, 178] width 208 height 35
paste input "مزيل الخدوش Renumax"
type input "مزيل الخدوش Renumax"
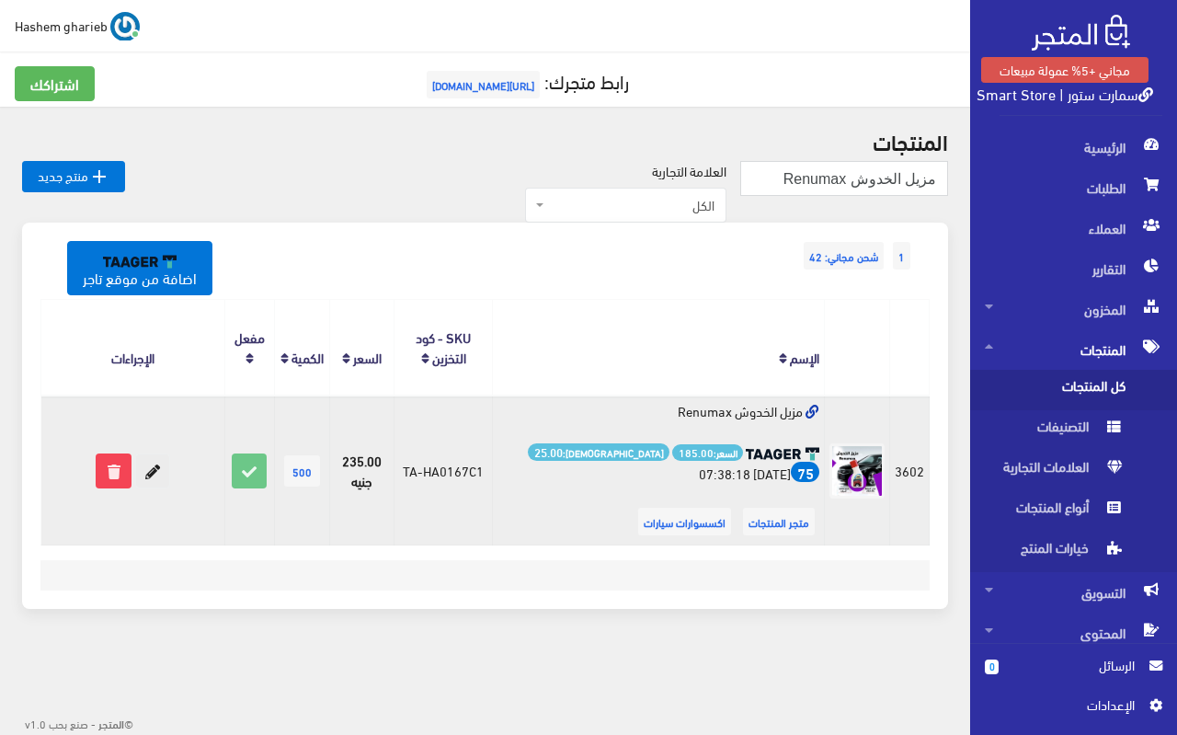
click at [153, 472] on icon at bounding box center [152, 470] width 33 height 33
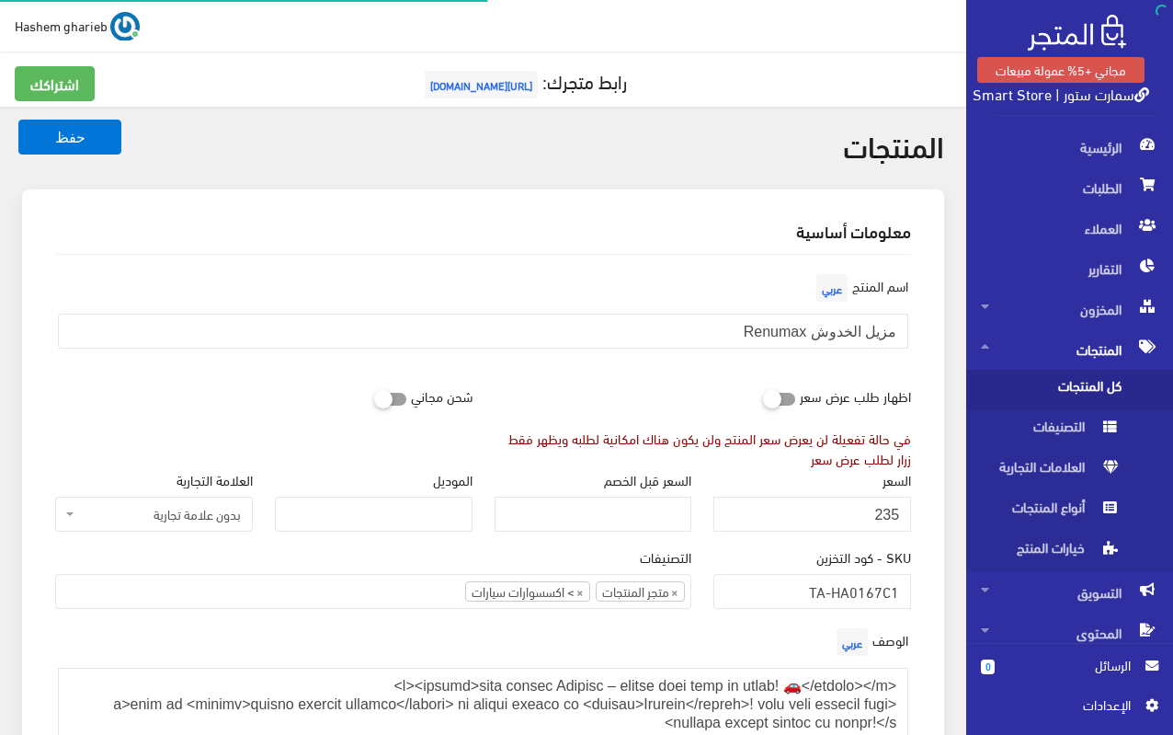
select select "31"
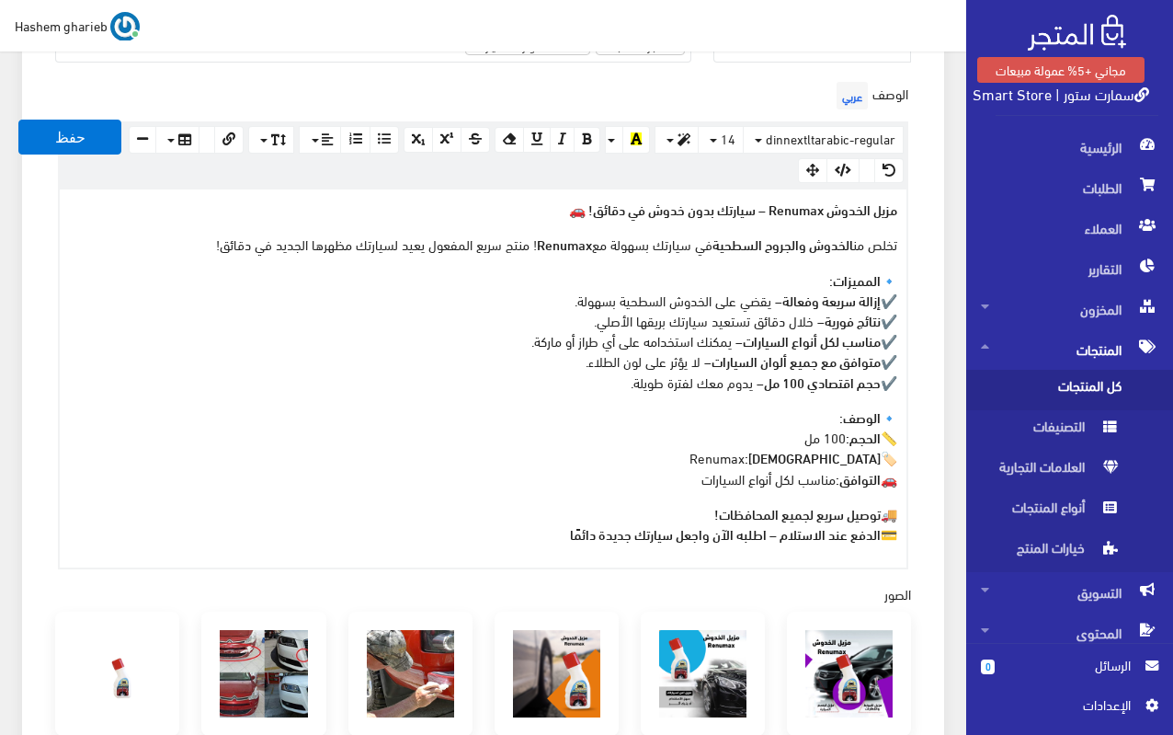
scroll to position [552, 0]
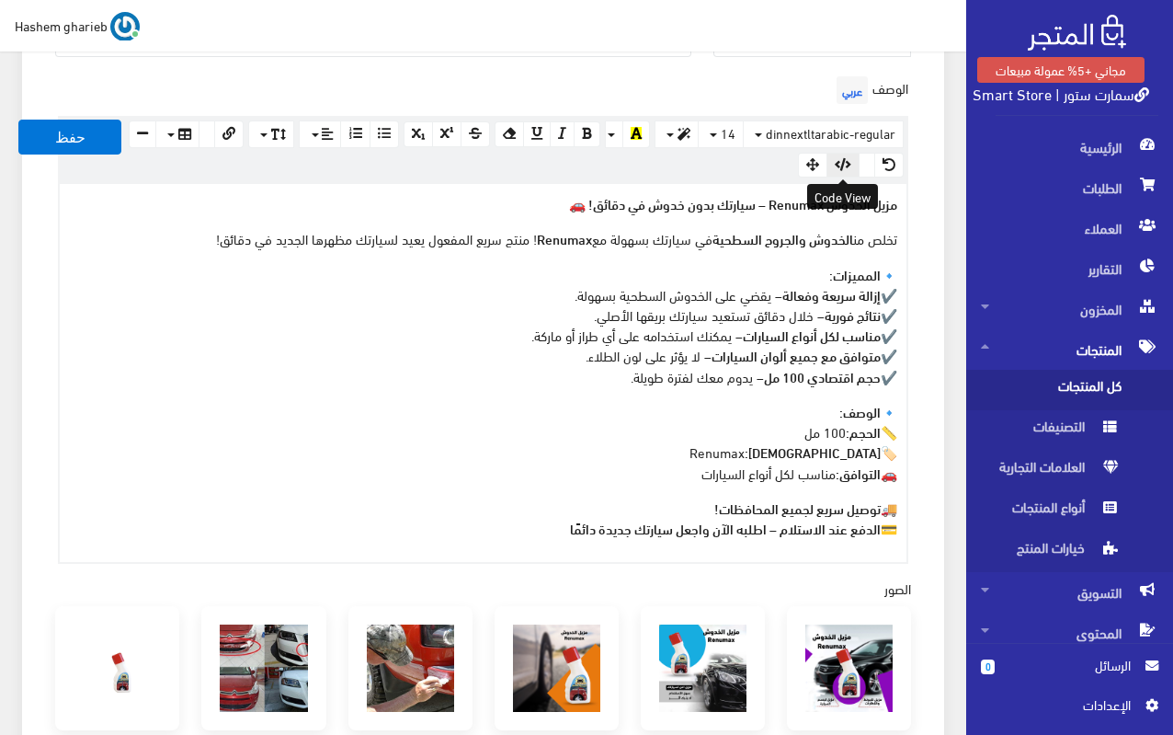
click at [843, 160] on icon "button" at bounding box center [843, 164] width 17 height 13
type textarea "<l><ipsumd>sita consec Adipisc – elitse doei temp in utlab! 🚗</etdolo></m> <a>e…"
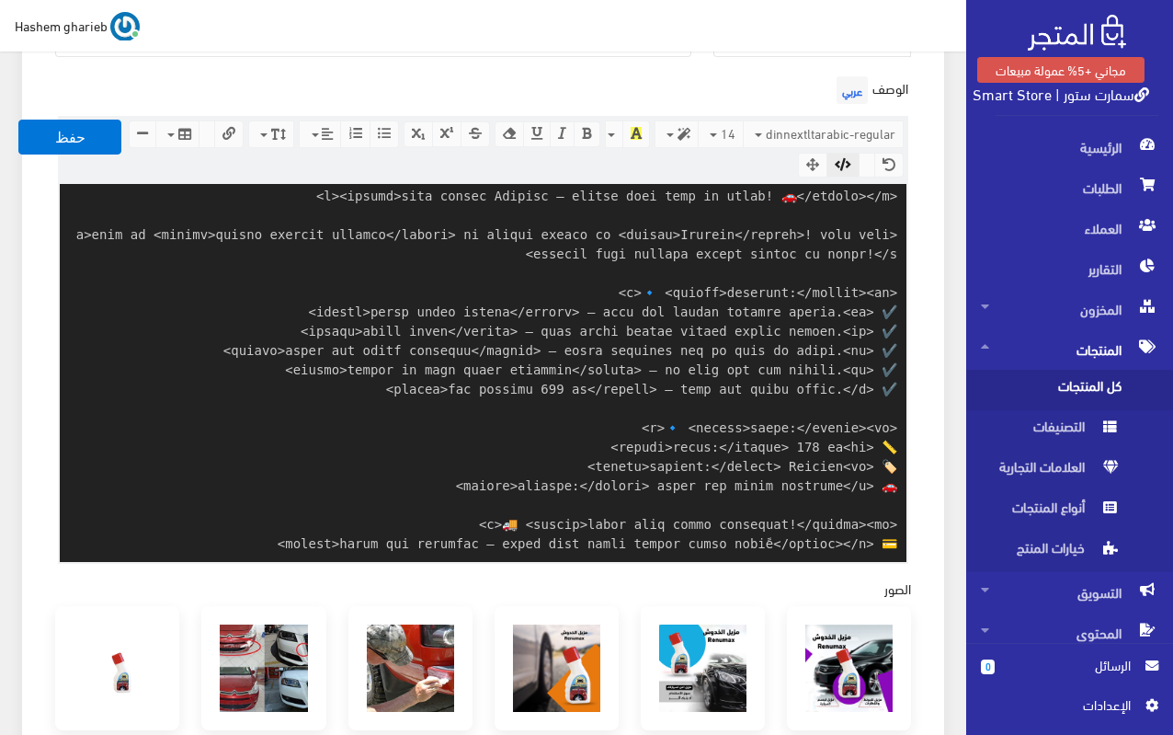
scroll to position [7, 0]
click at [58, 135] on button "حفظ" at bounding box center [69, 137] width 103 height 35
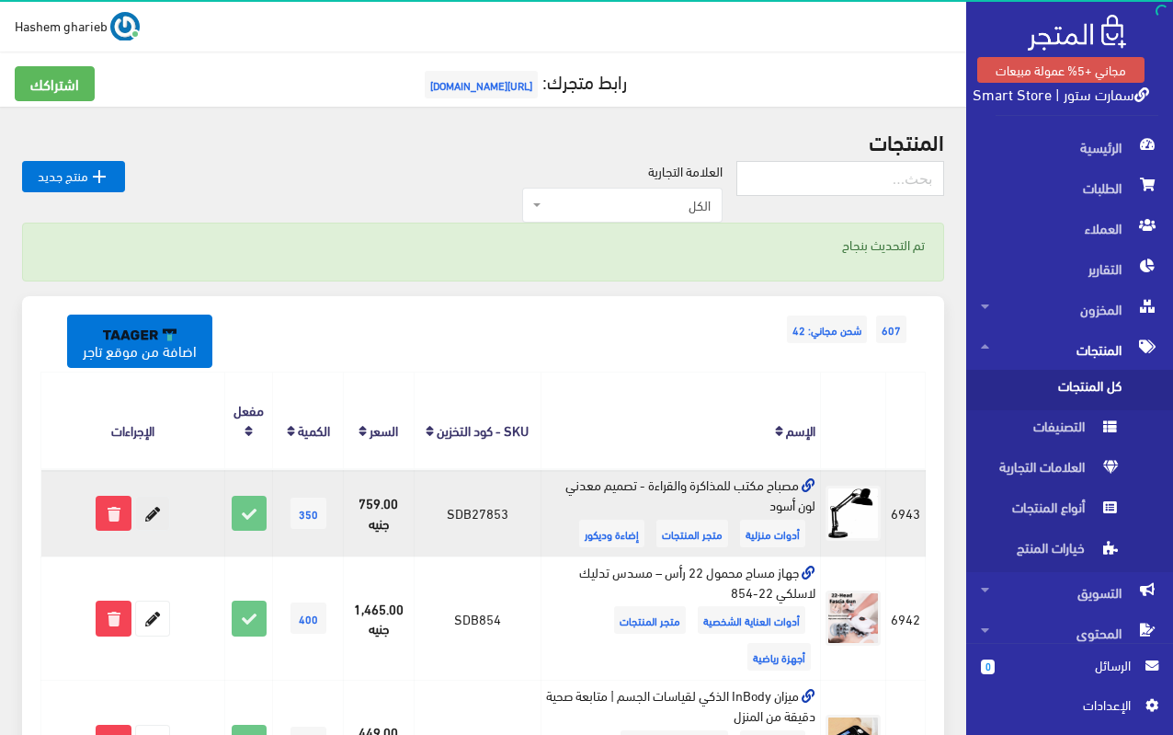
click at [156, 516] on icon at bounding box center [152, 513] width 33 height 33
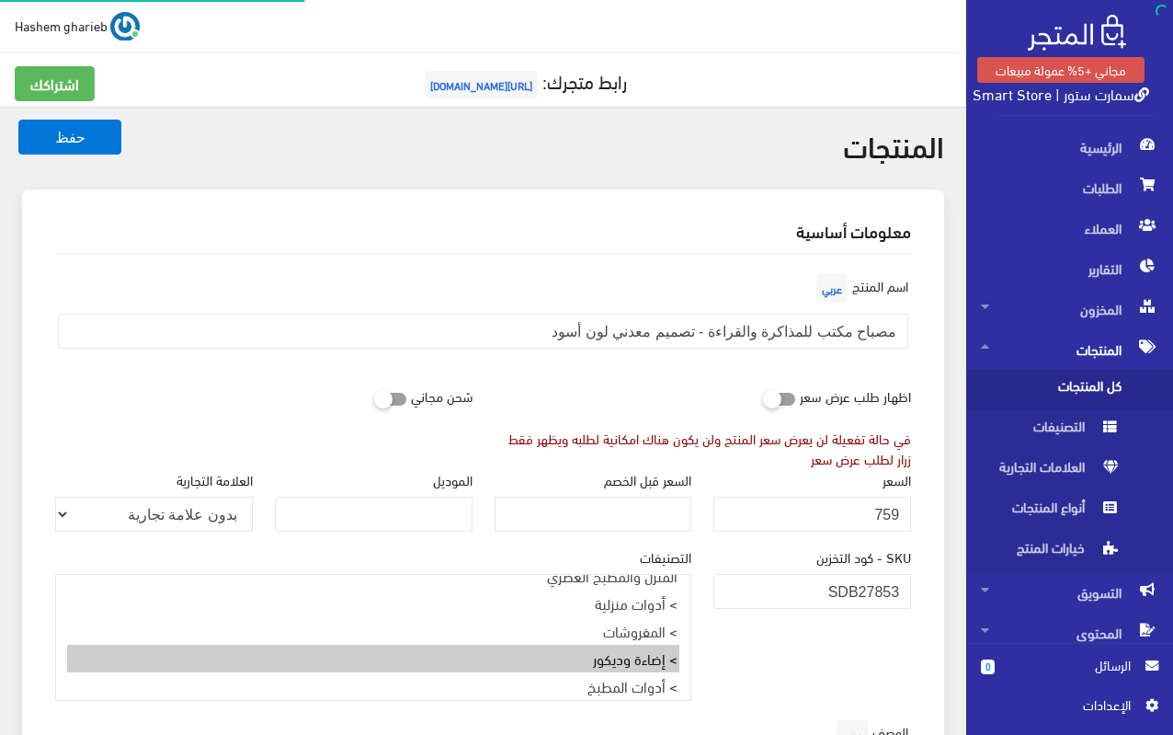
select select "32"
select select
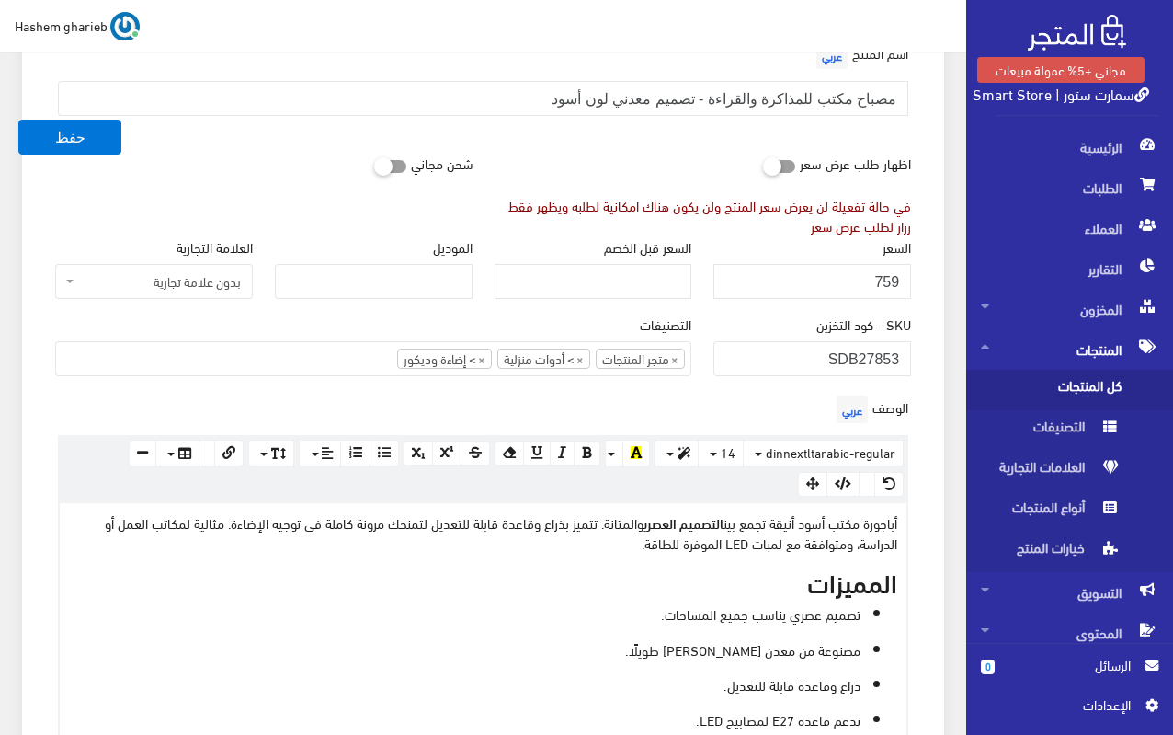
scroll to position [460, 0]
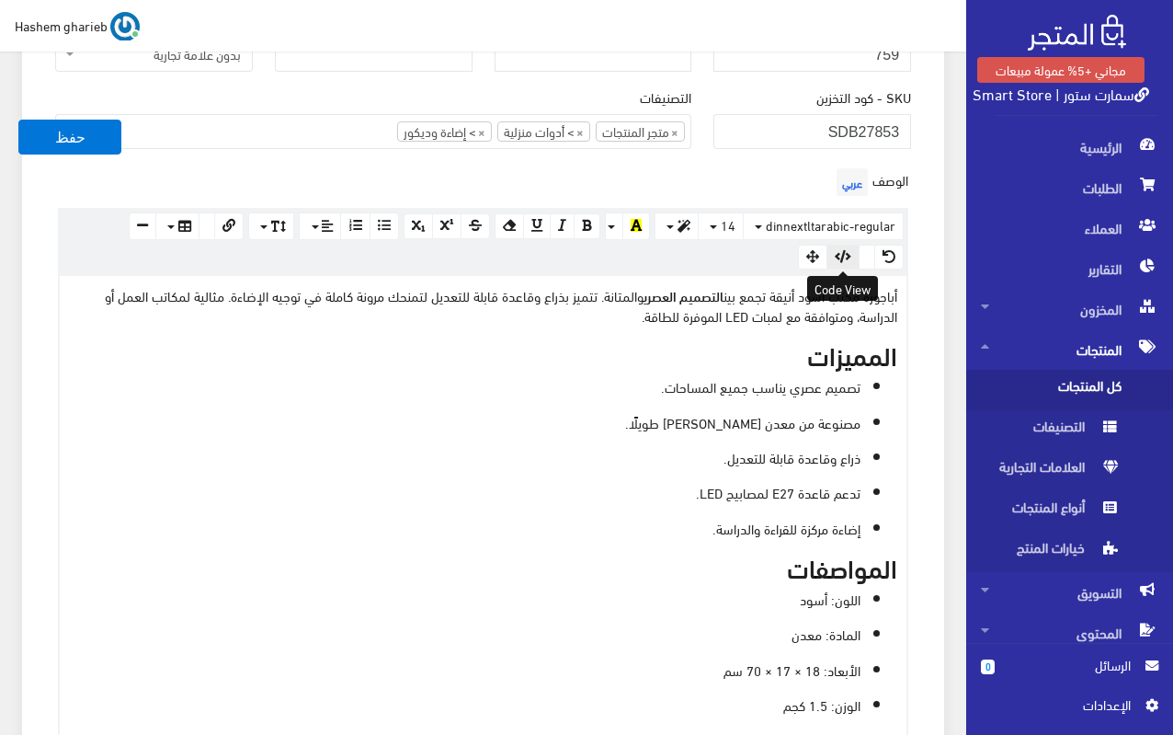
click at [846, 256] on icon "button" at bounding box center [843, 256] width 17 height 13
type textarea "<p data-start="1434" data-end="1637">أباجورة مكتب أسود أنيقة تجمع بين <strong d…"
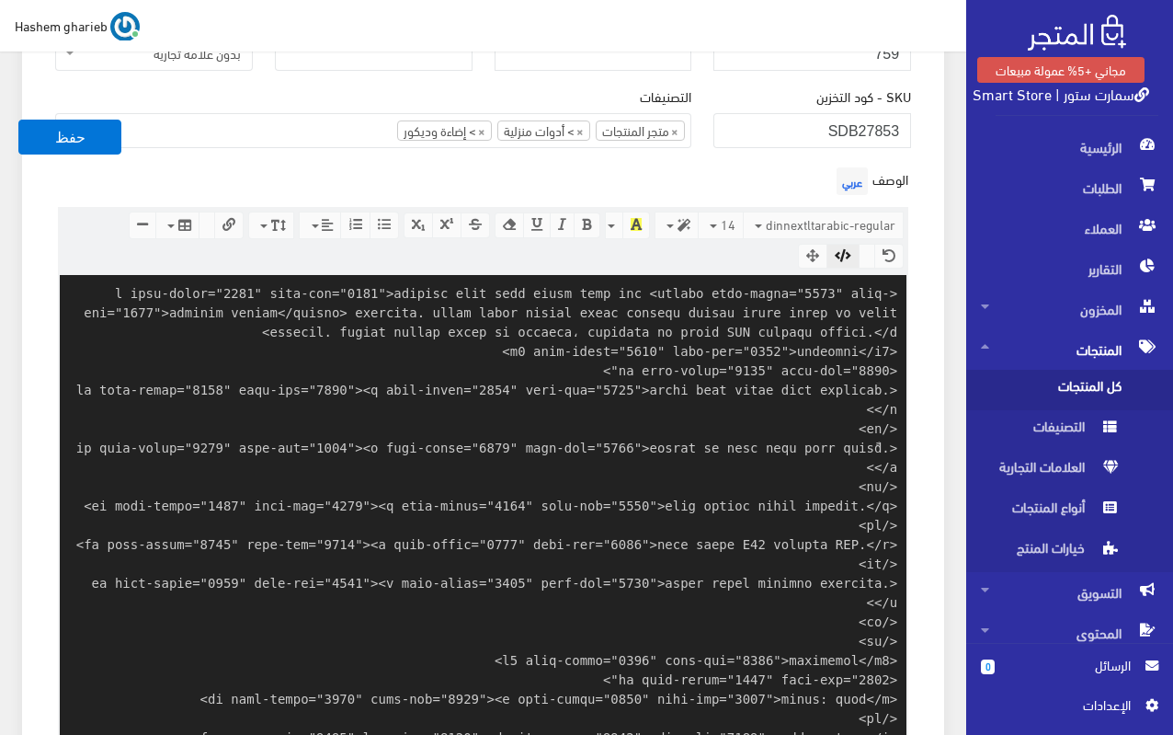
scroll to position [330, 0]
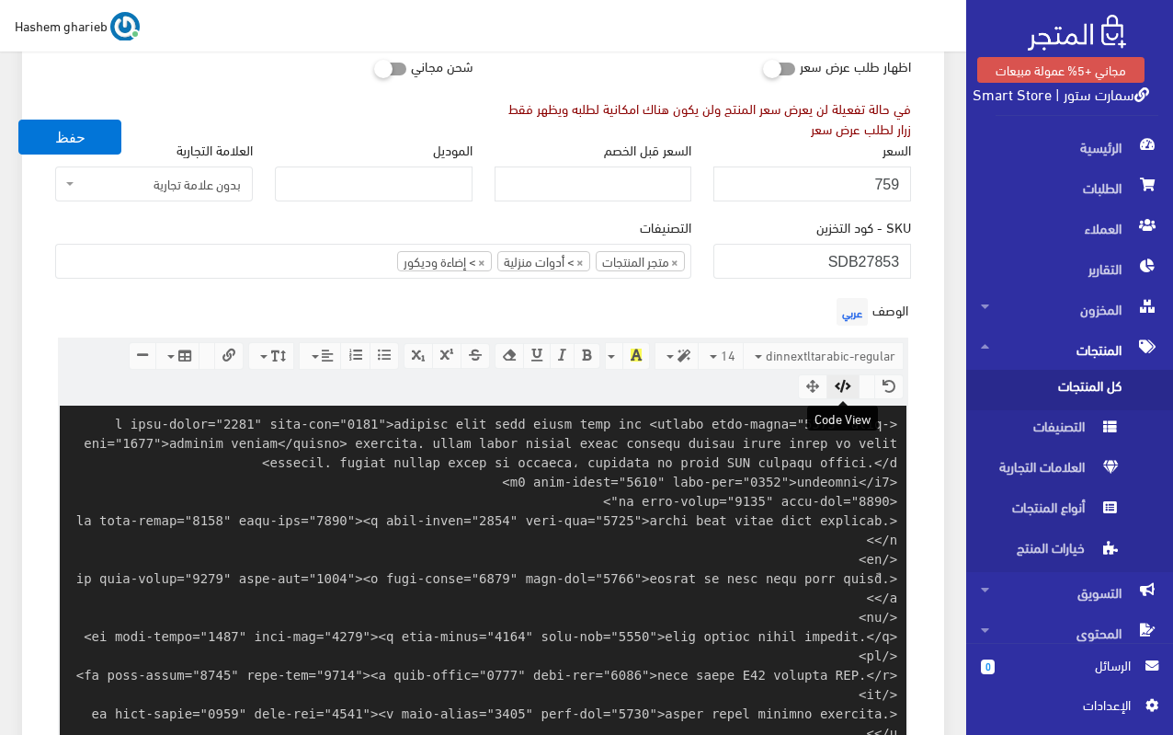
click at [846, 386] on icon "button" at bounding box center [843, 386] width 17 height 13
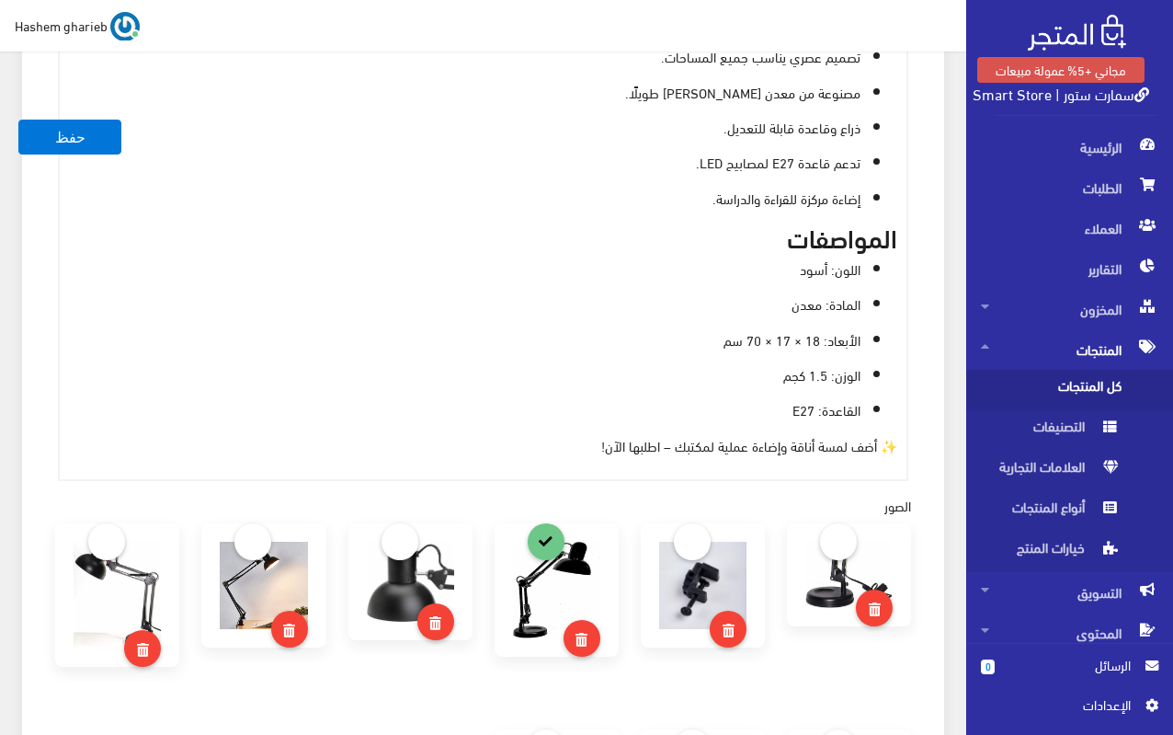
scroll to position [974, 0]
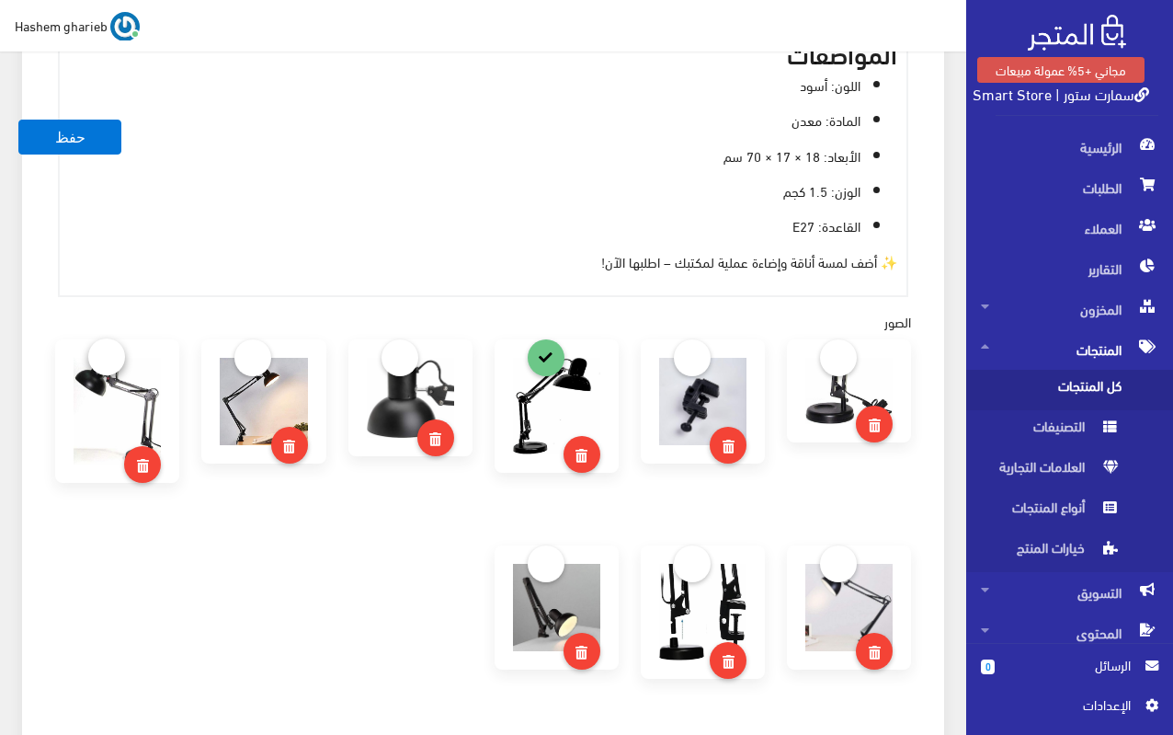
click at [103, 354] on link at bounding box center [106, 356] width 37 height 37
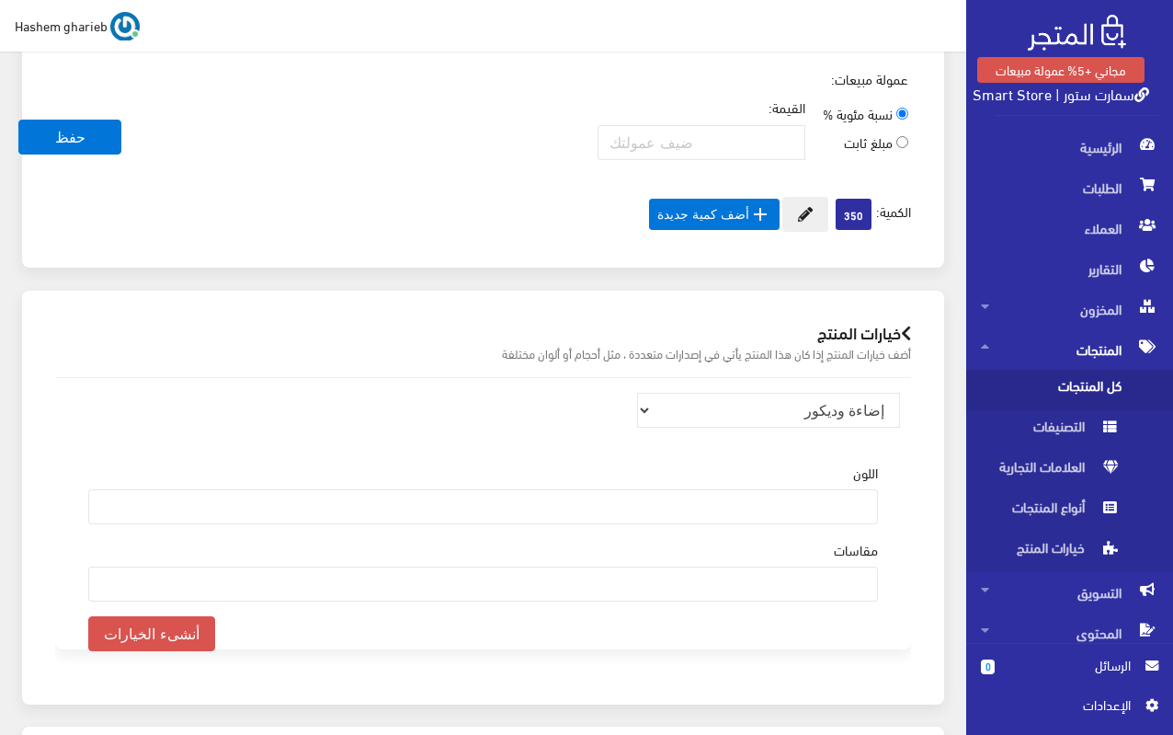
scroll to position [2072, 0]
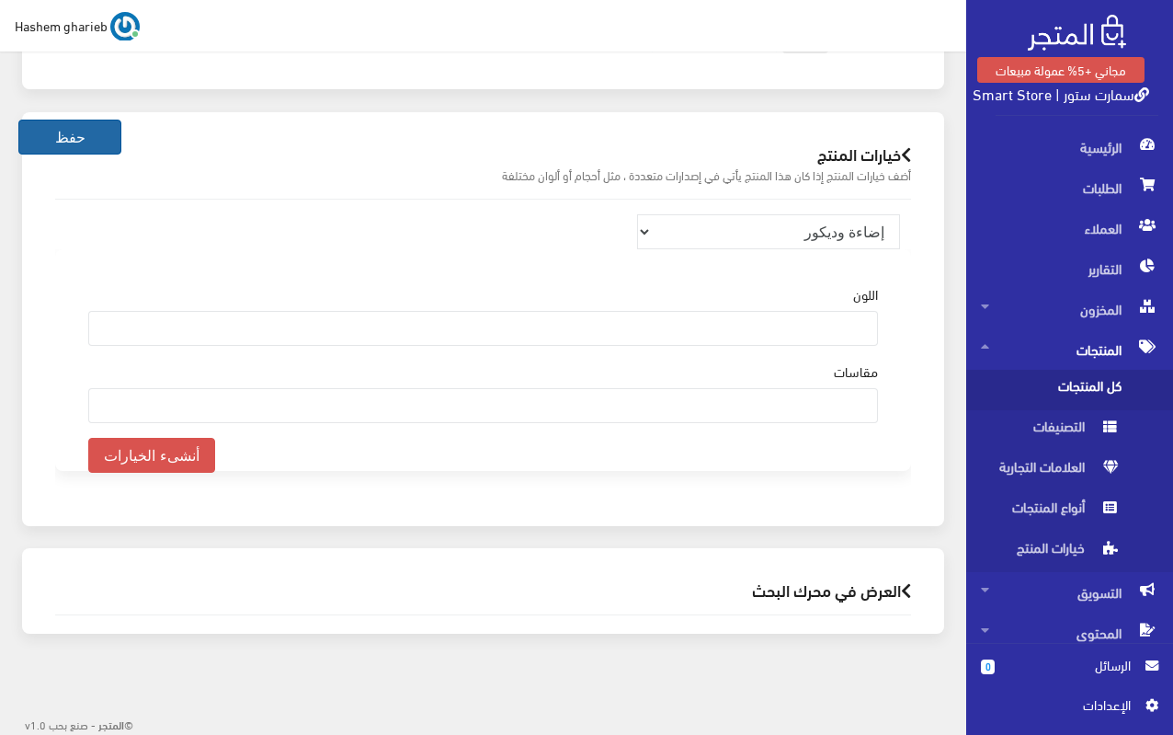
click at [91, 146] on button "حفظ" at bounding box center [69, 137] width 103 height 35
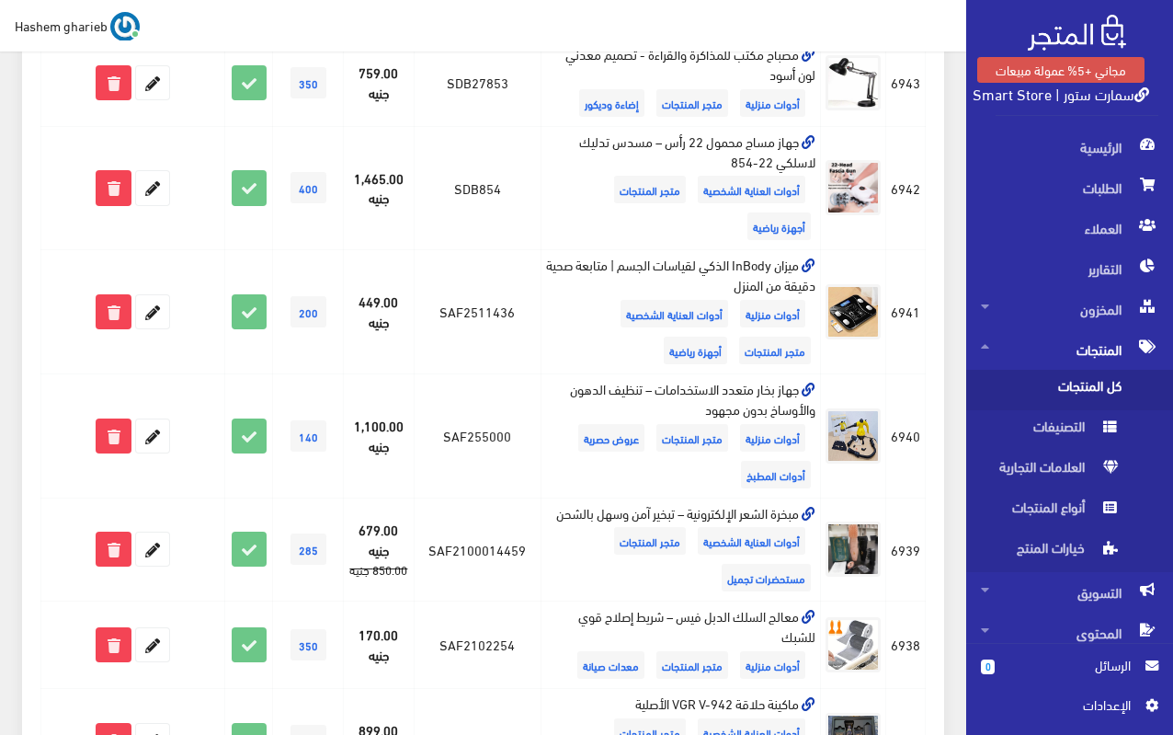
scroll to position [92, 0]
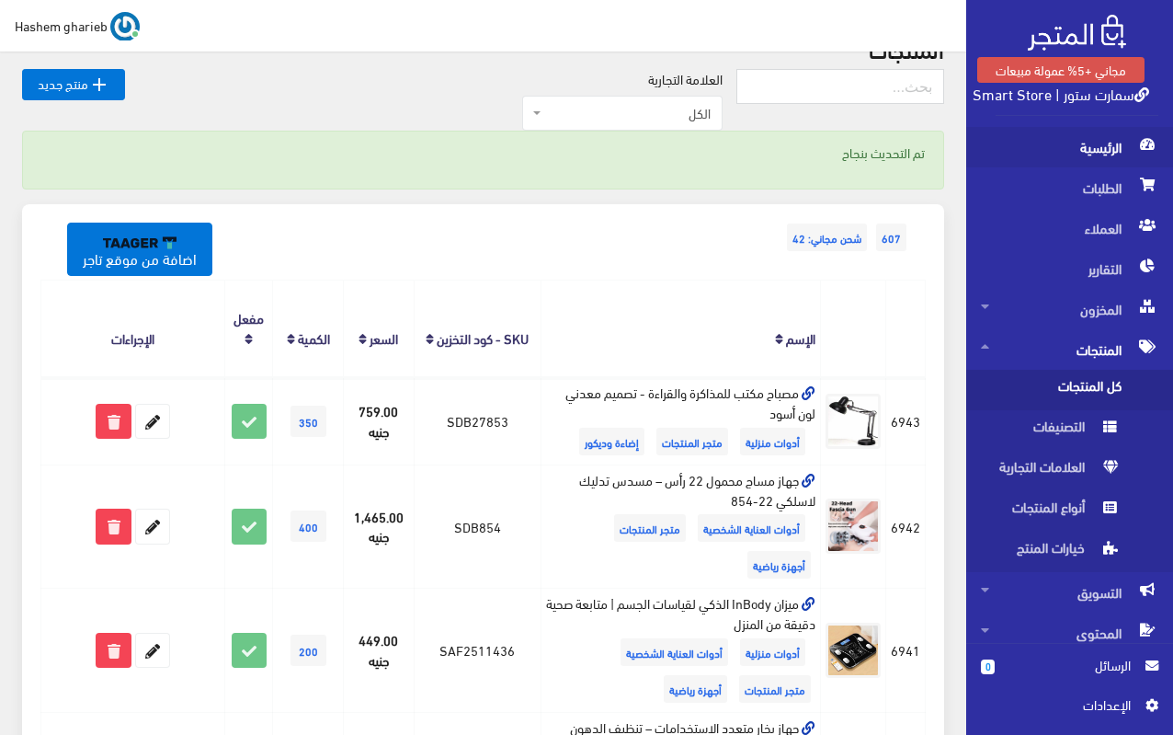
click at [1097, 143] on span "الرئيسية" at bounding box center [1069, 147] width 177 height 40
